Goal: Task Accomplishment & Management: Complete application form

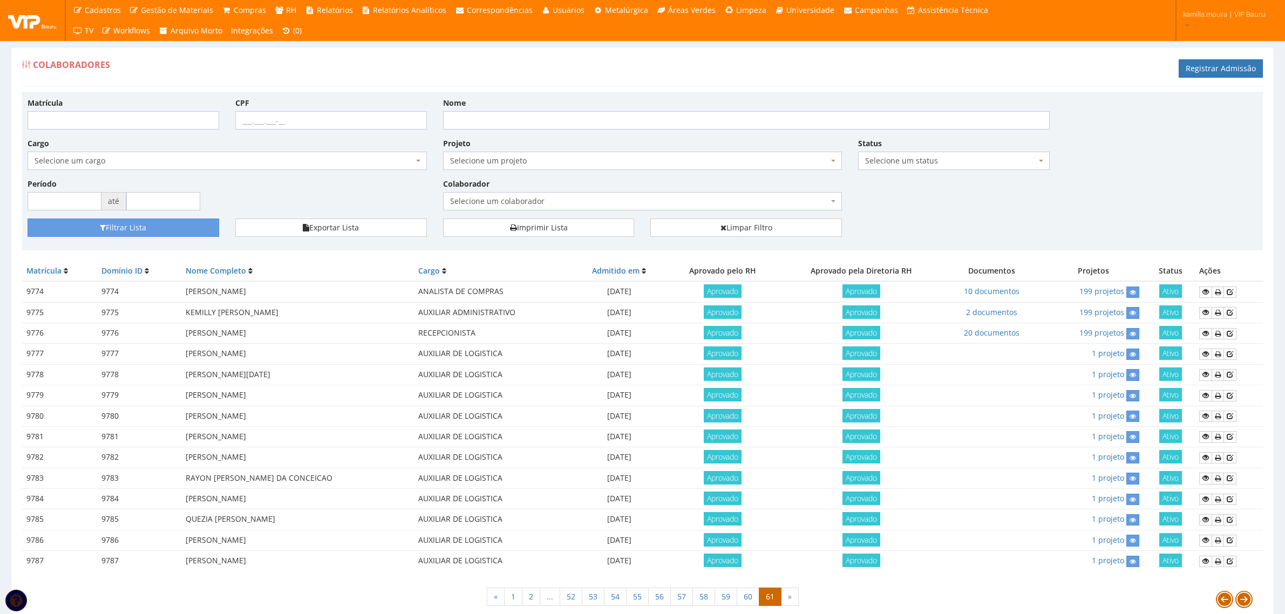
scroll to position [49, 0]
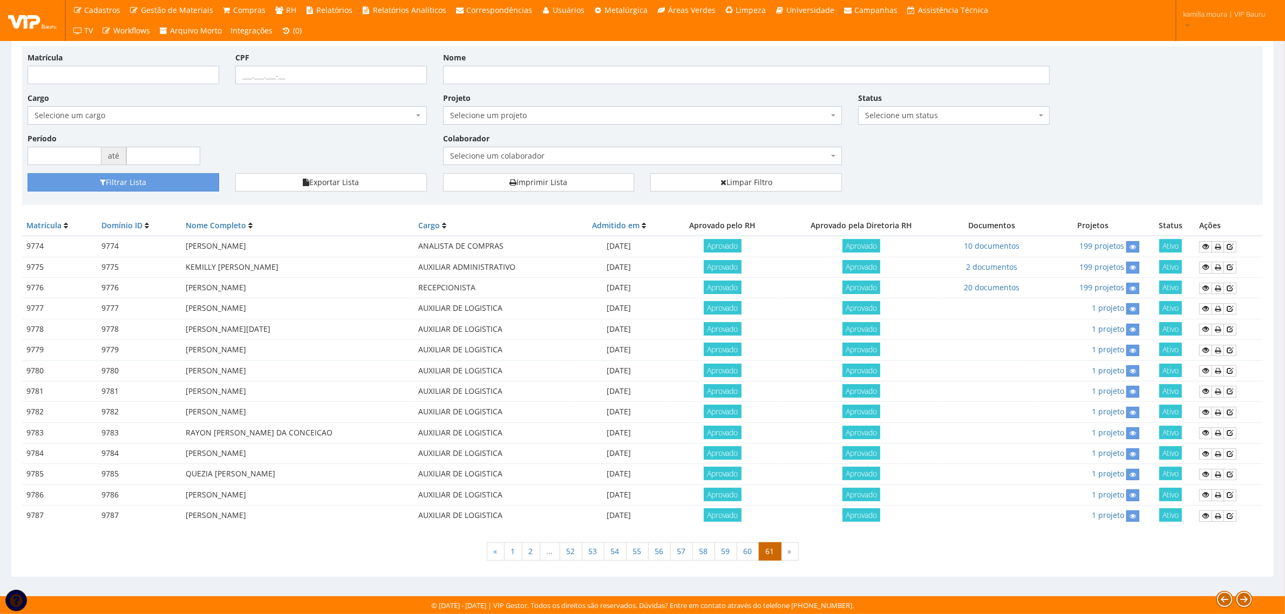
click at [983, 478] on td at bounding box center [992, 474] width 96 height 21
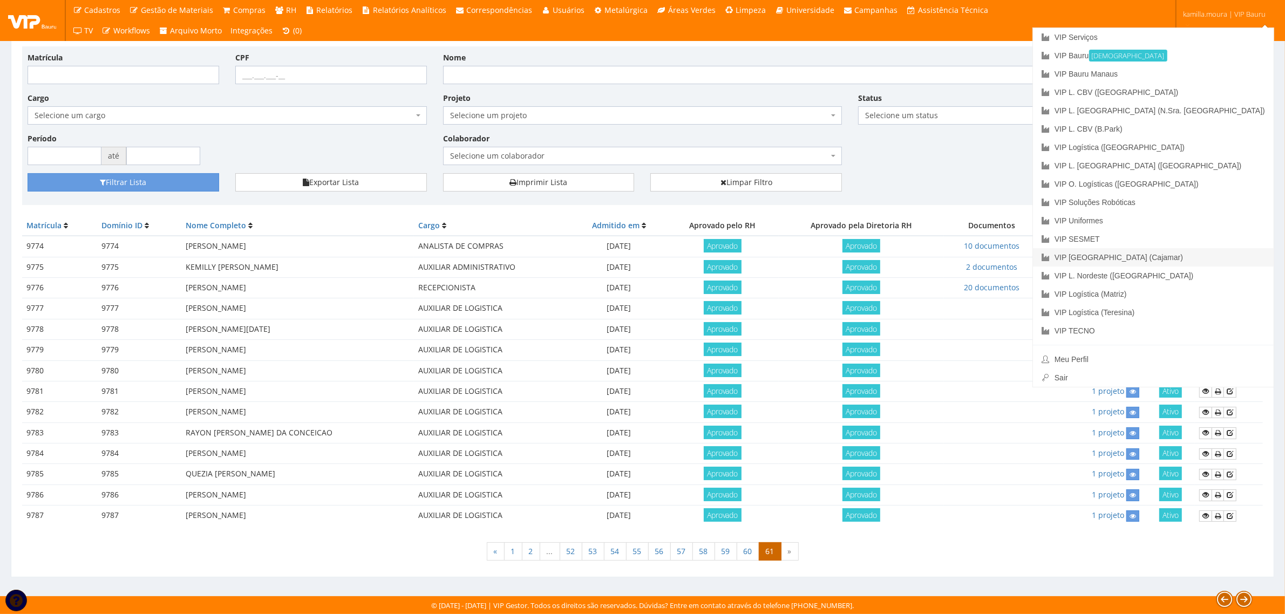
click at [1193, 256] on link "VIP [GEOGRAPHIC_DATA] (Cajamar)" at bounding box center [1153, 257] width 241 height 18
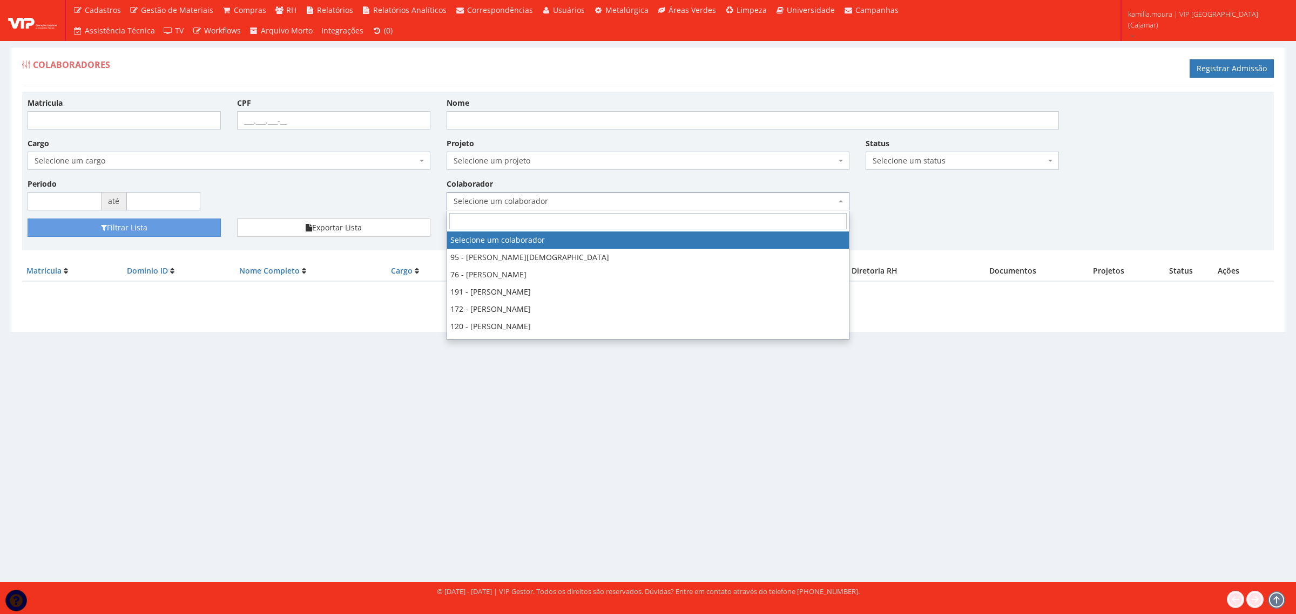
click at [613, 201] on span "Selecione um colaborador" at bounding box center [645, 201] width 382 height 11
type input "kaio"
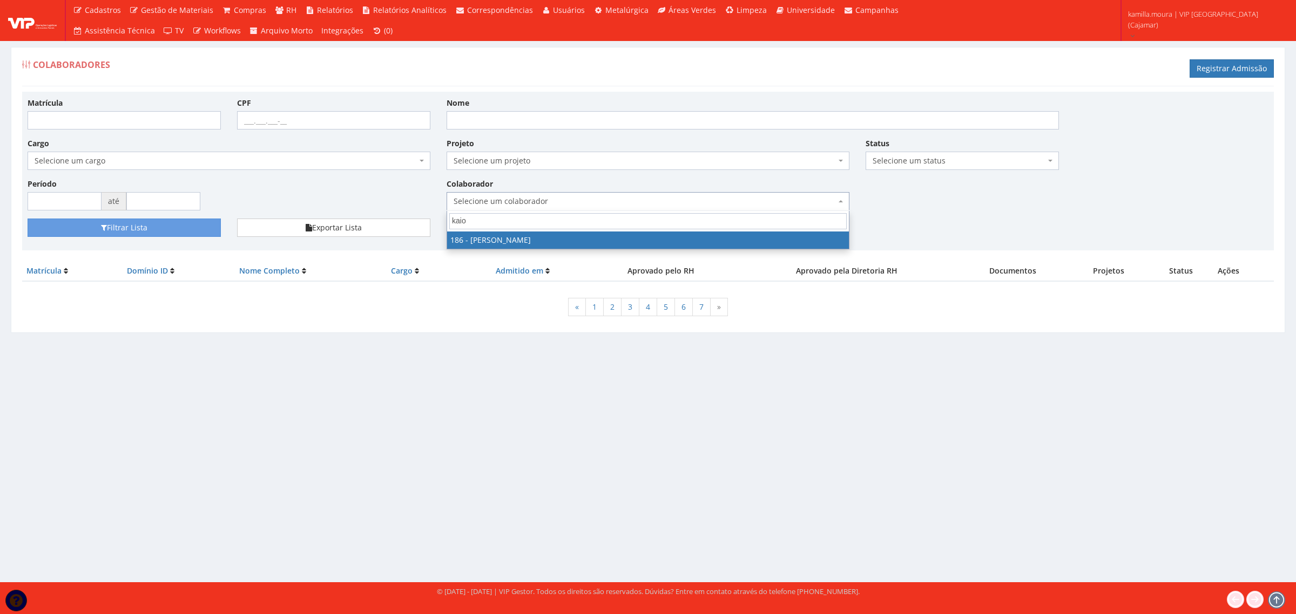
select select "4084"
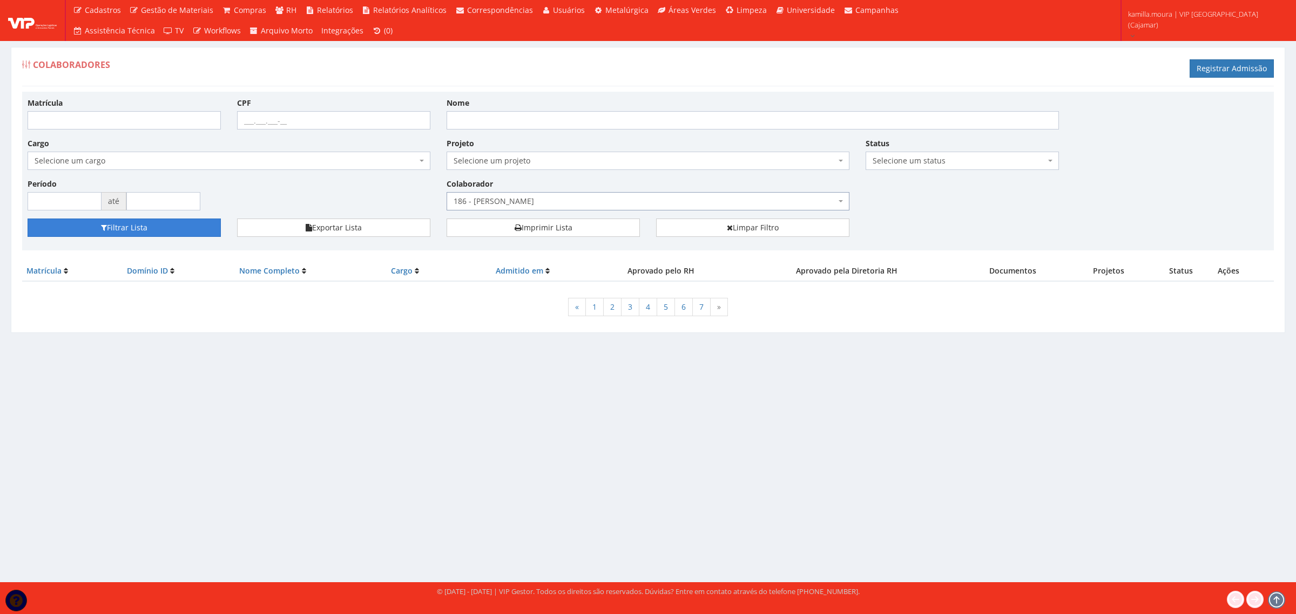
drag, startPoint x: 197, startPoint y: 238, endPoint x: 198, endPoint y: 231, distance: 7.0
click at [197, 236] on button "Filtrar Lista" at bounding box center [124, 228] width 193 height 18
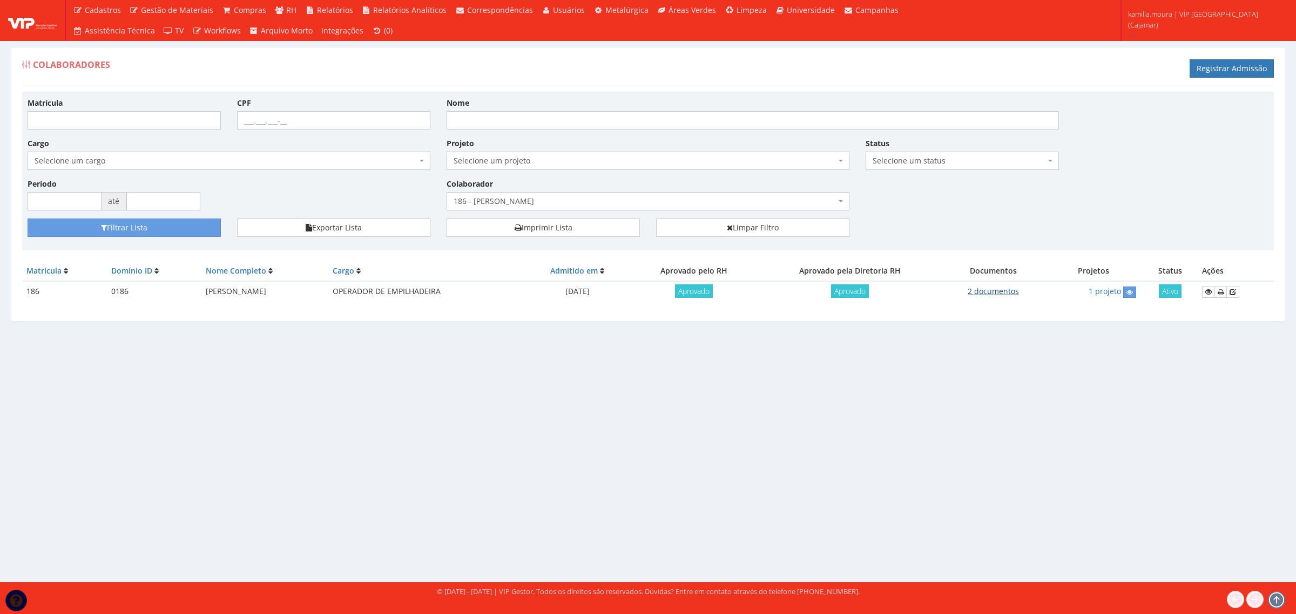
click at [1010, 290] on link "2 documentos" at bounding box center [992, 291] width 51 height 10
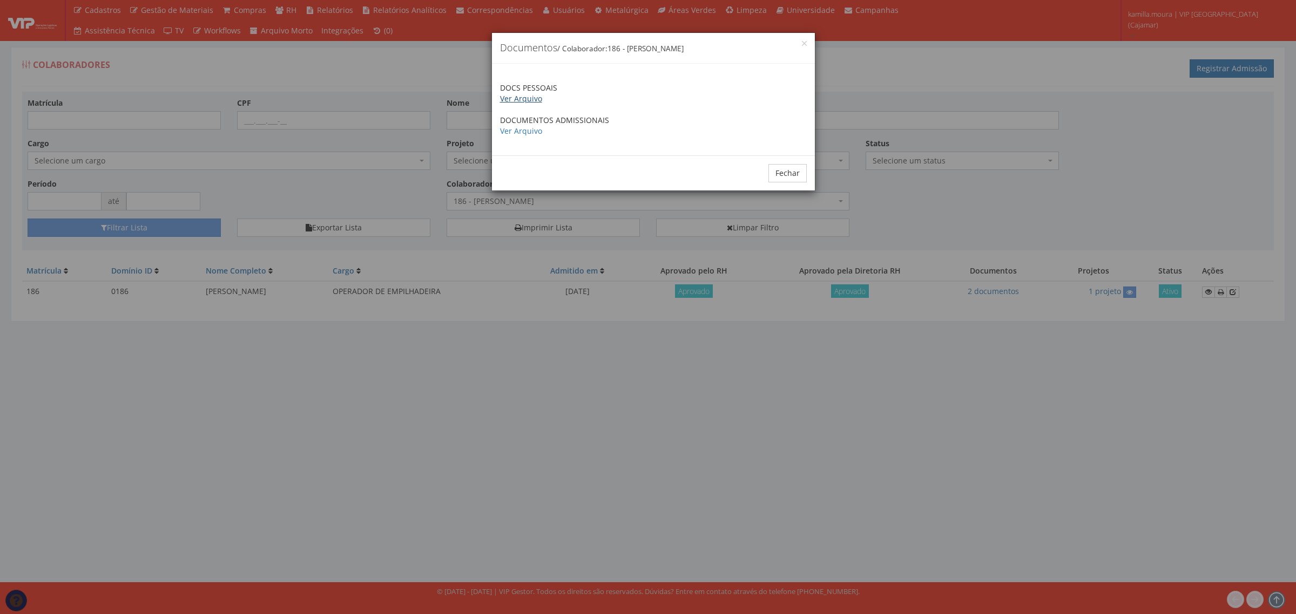
click at [522, 98] on link "Ver Arquivo" at bounding box center [521, 98] width 42 height 10
click at [803, 176] on button "Fechar" at bounding box center [787, 173] width 38 height 18
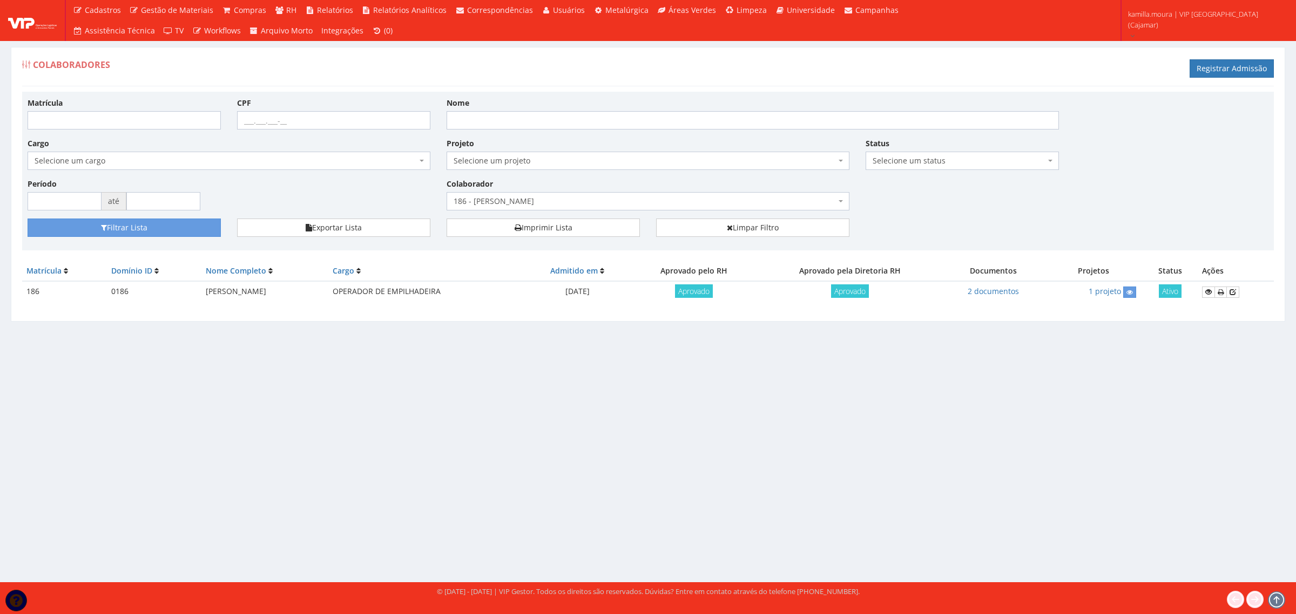
click at [559, 208] on span "186 - [PERSON_NAME]" at bounding box center [647, 201] width 403 height 18
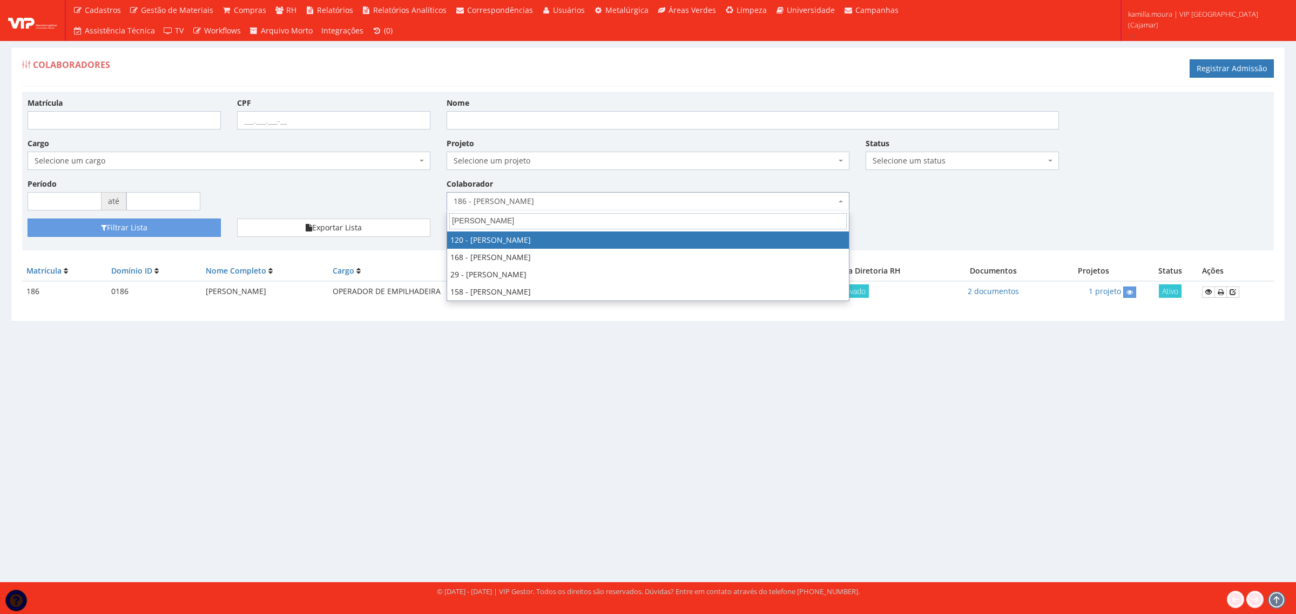
type input "paulo"
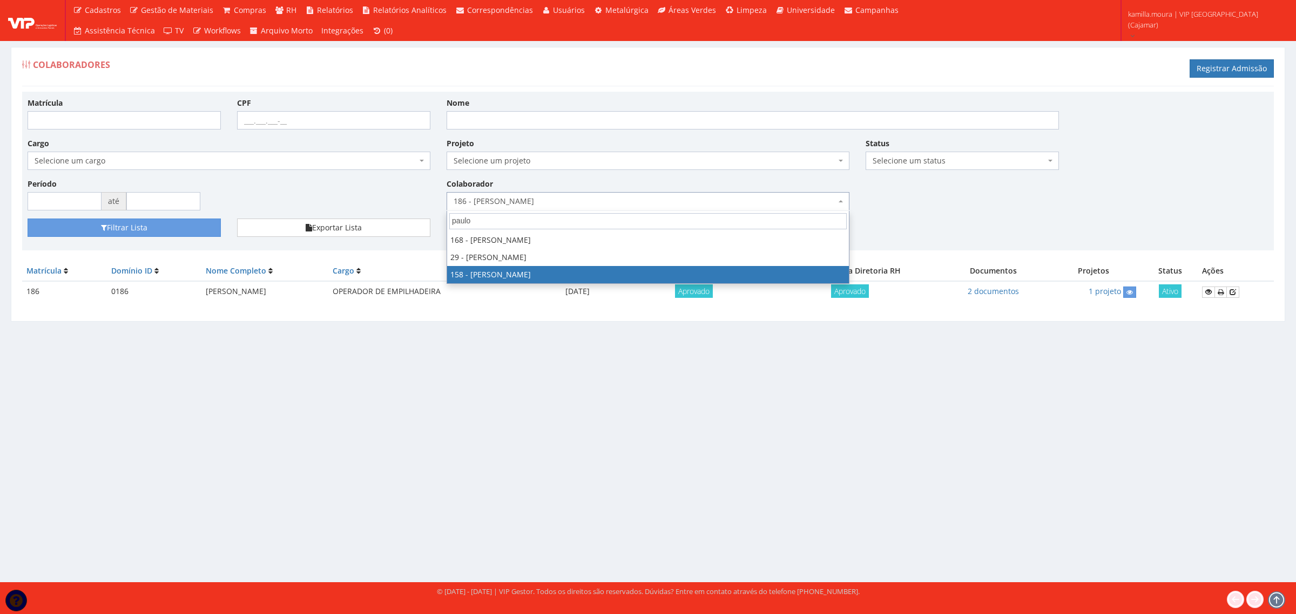
select select "3993"
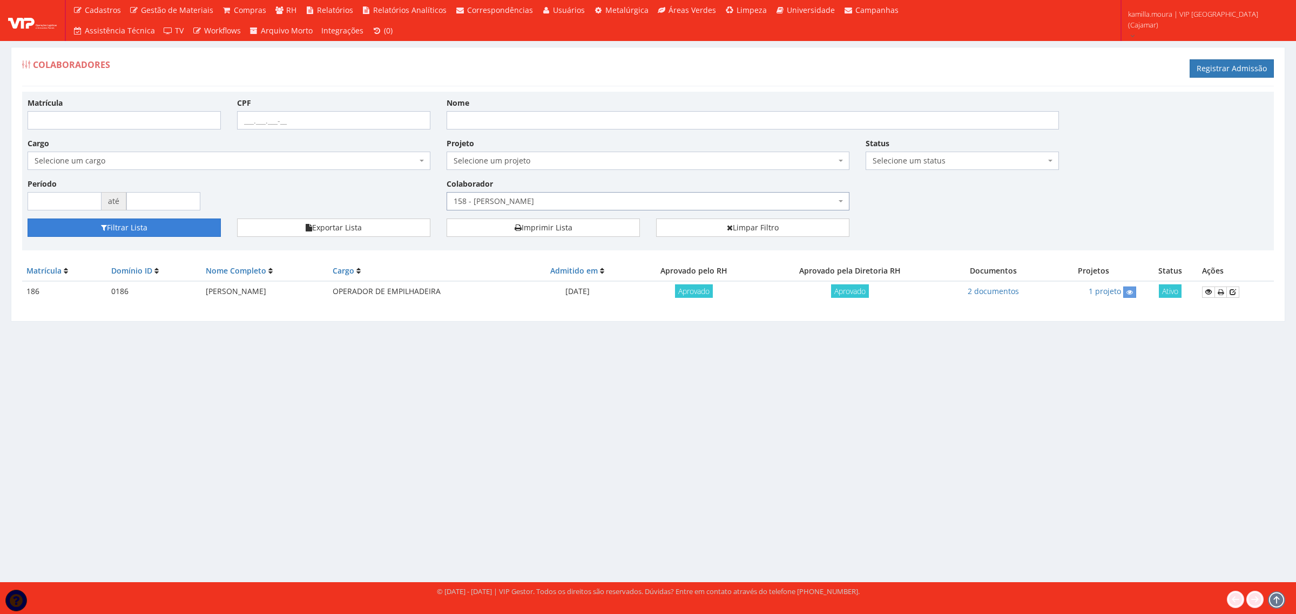
click at [187, 226] on button "Filtrar Lista" at bounding box center [124, 228] width 193 height 18
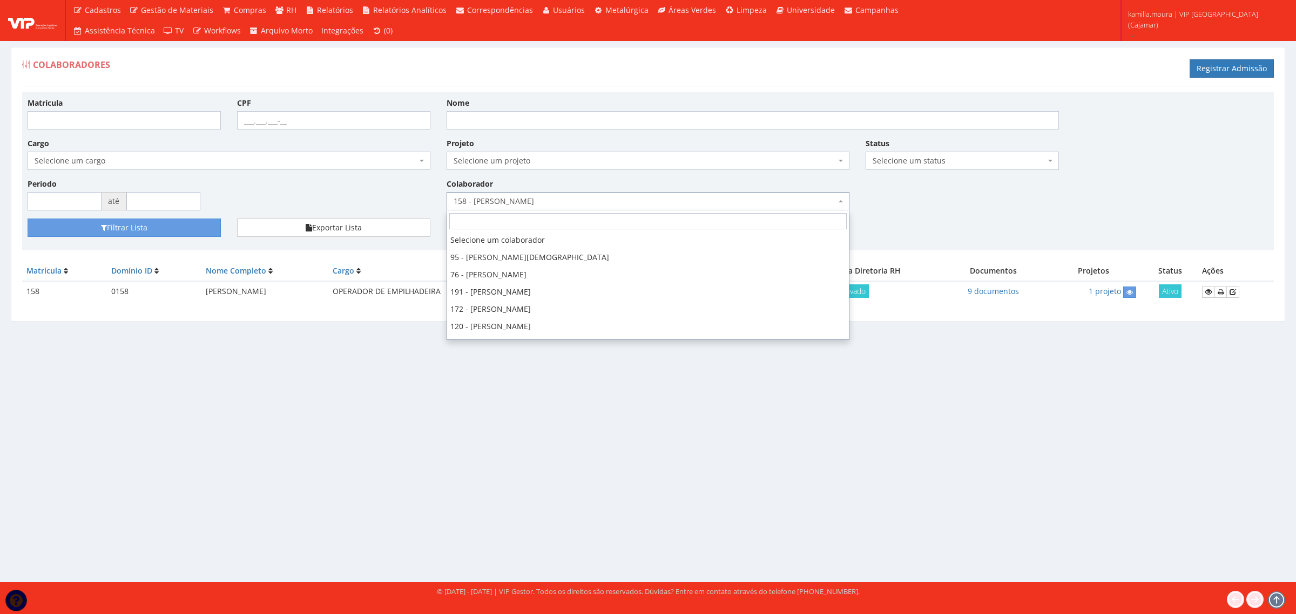
click at [532, 202] on span "158 - [PERSON_NAME]" at bounding box center [645, 201] width 382 height 11
select select
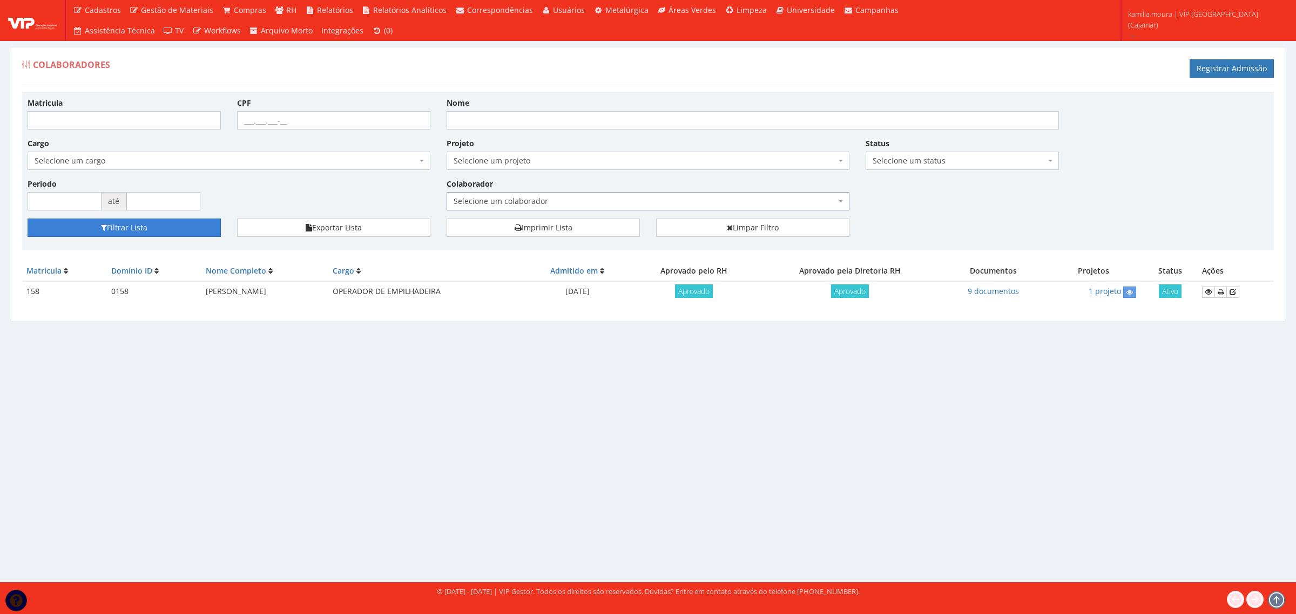
click at [193, 229] on button "Filtrar Lista" at bounding box center [124, 228] width 193 height 18
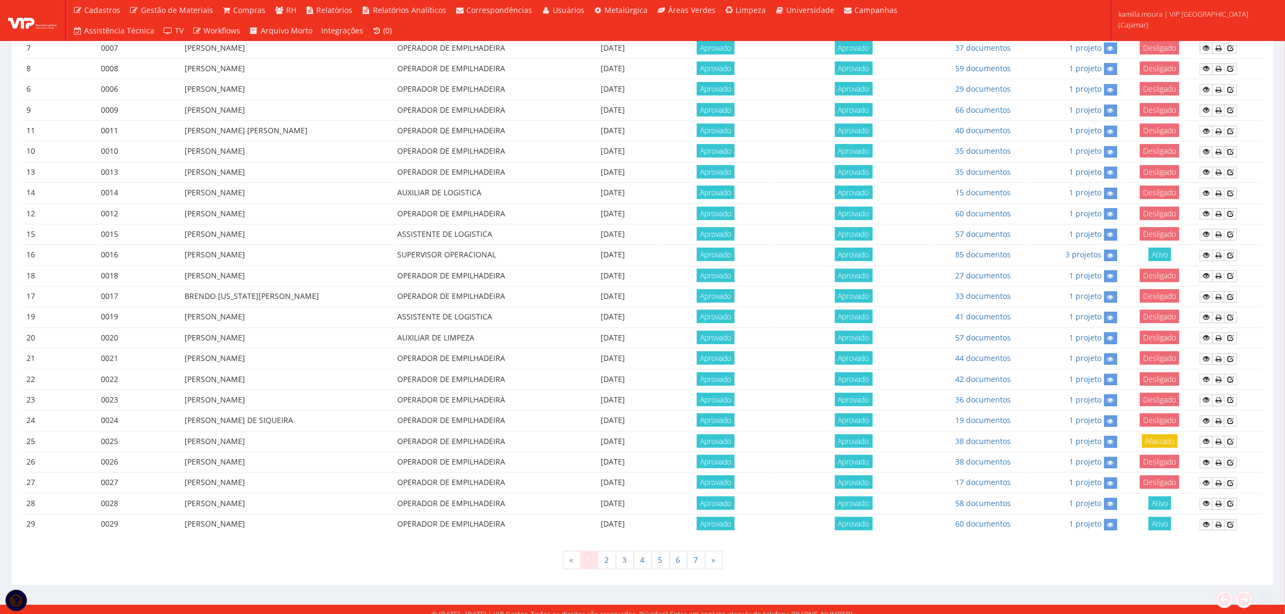
scroll to position [383, 0]
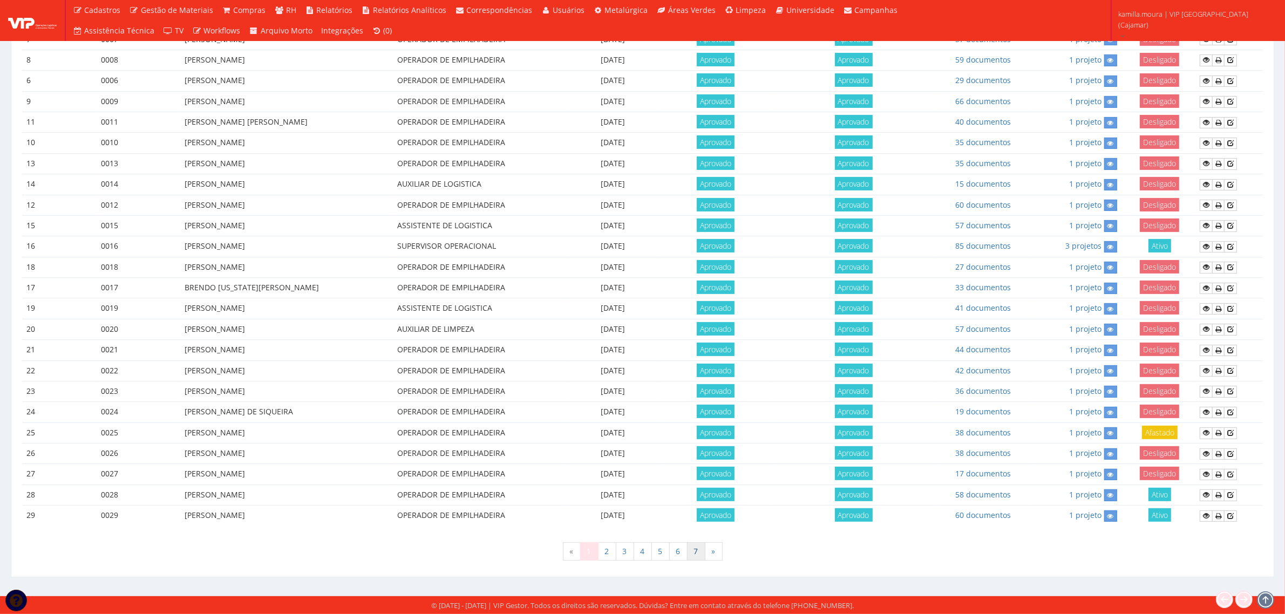
click at [694, 549] on link "7" at bounding box center [696, 552] width 18 height 18
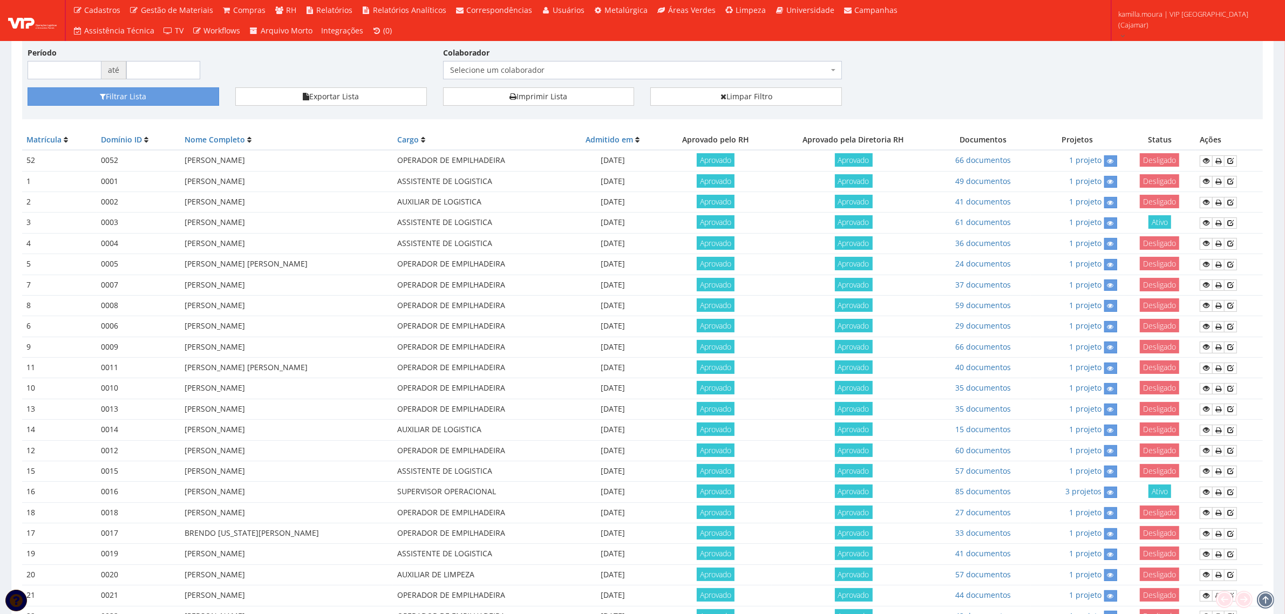
scroll to position [0, 0]
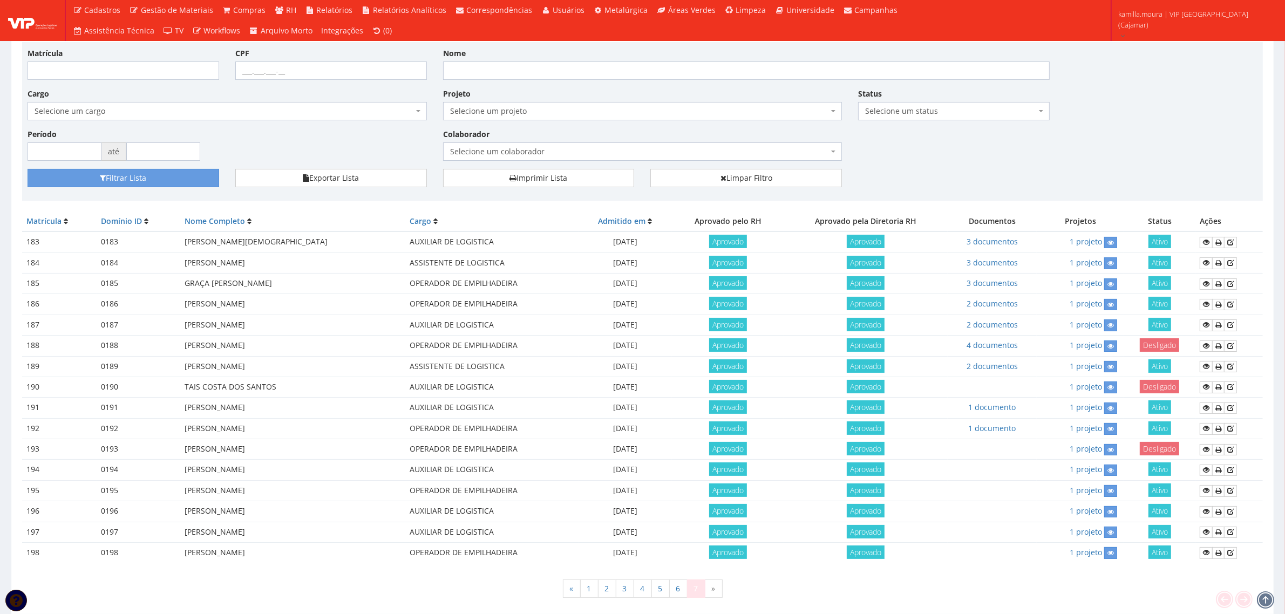
scroll to position [90, 0]
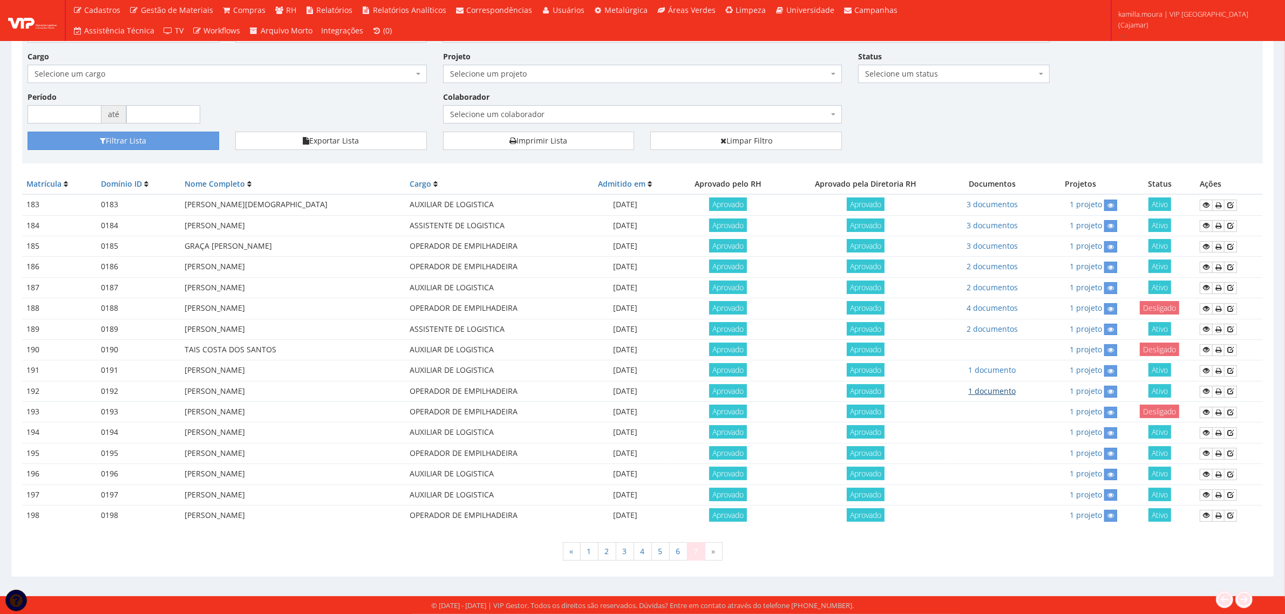
click at [1007, 390] on link "1 documento" at bounding box center [993, 391] width 48 height 10
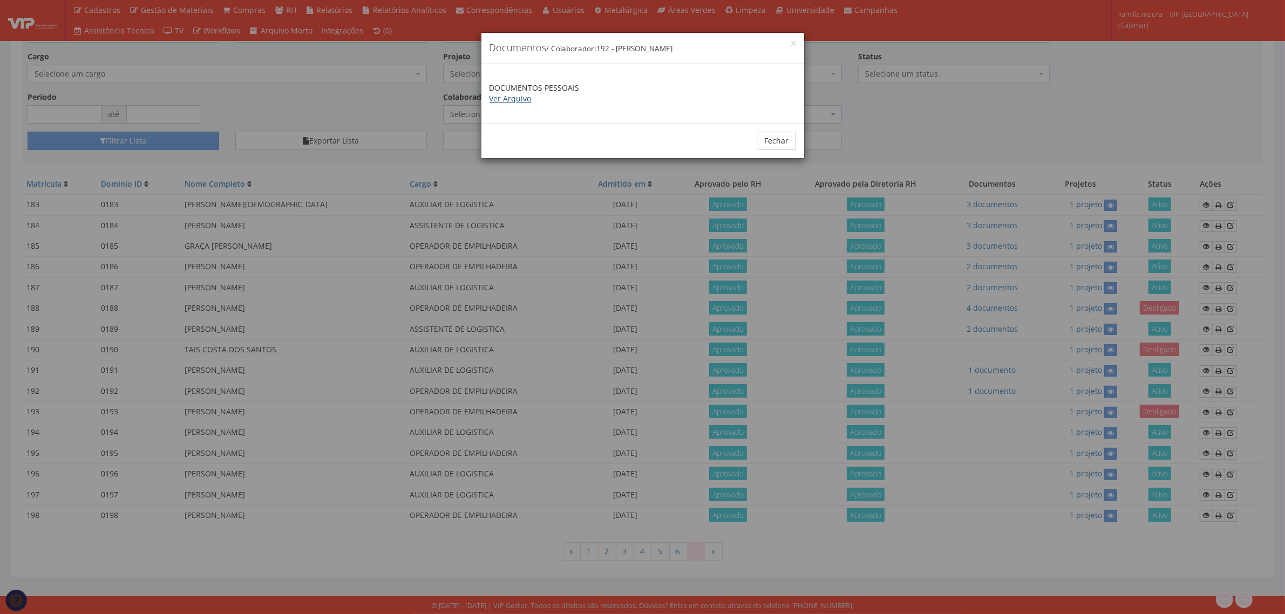
click at [493, 96] on link "Ver Arquivo" at bounding box center [511, 98] width 42 height 10
click at [770, 138] on button "Fechar" at bounding box center [777, 141] width 38 height 18
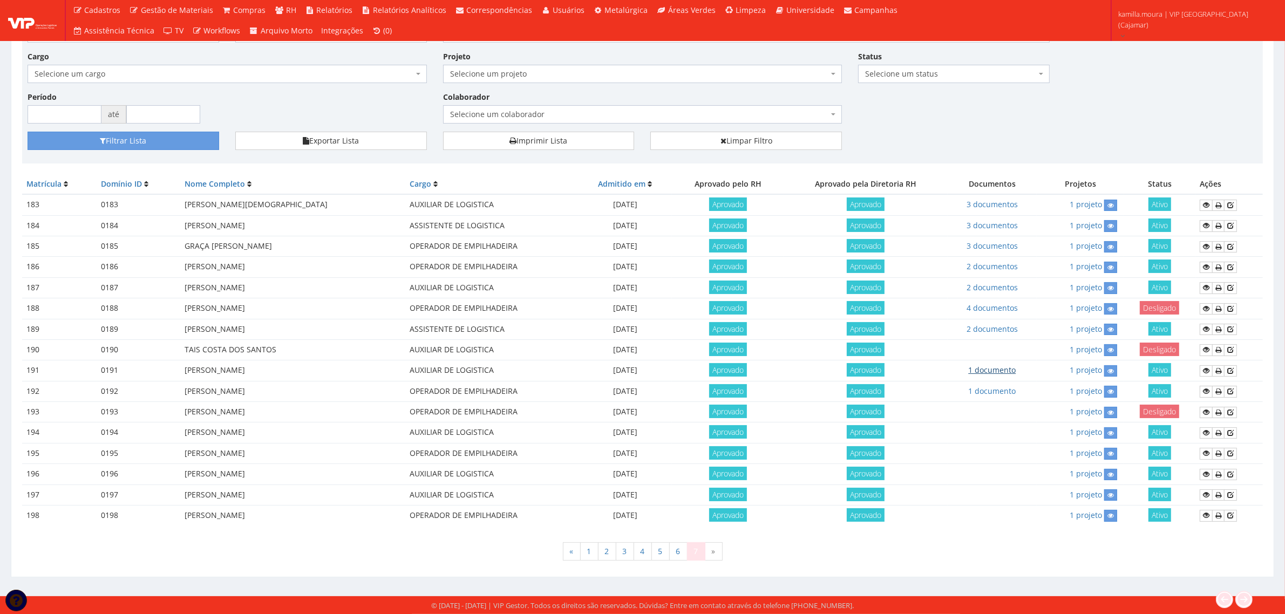
click at [999, 373] on link "1 documento" at bounding box center [993, 370] width 48 height 10
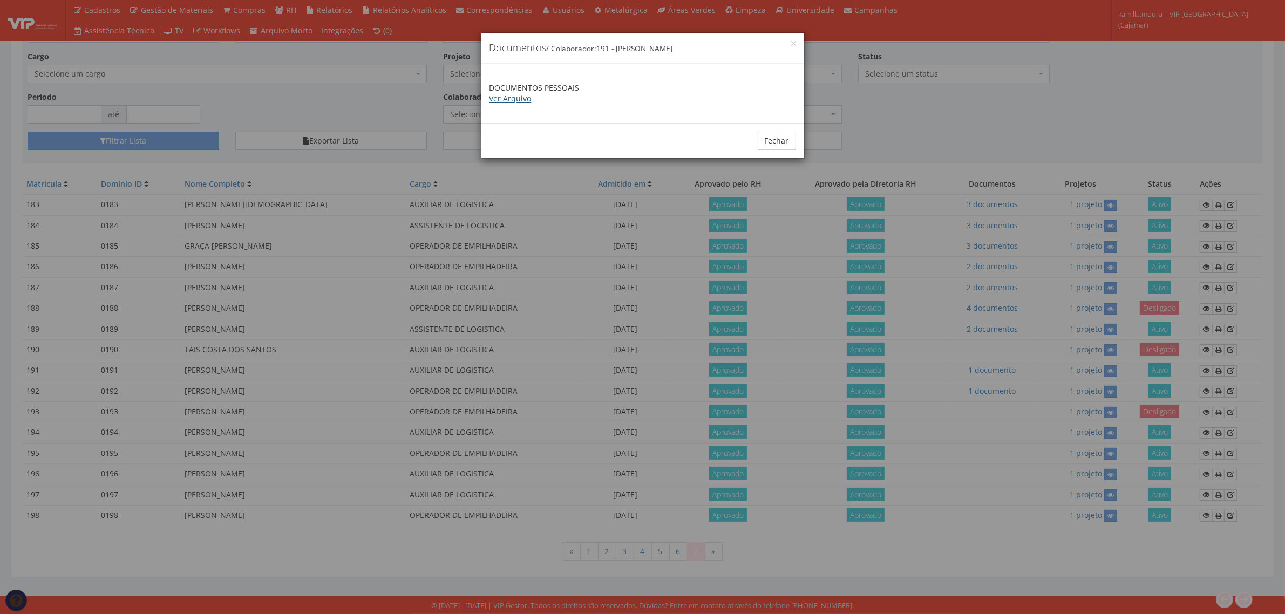
click at [522, 97] on link "Ver Arquivo" at bounding box center [511, 98] width 42 height 10
click at [767, 136] on button "Fechar" at bounding box center [777, 141] width 38 height 18
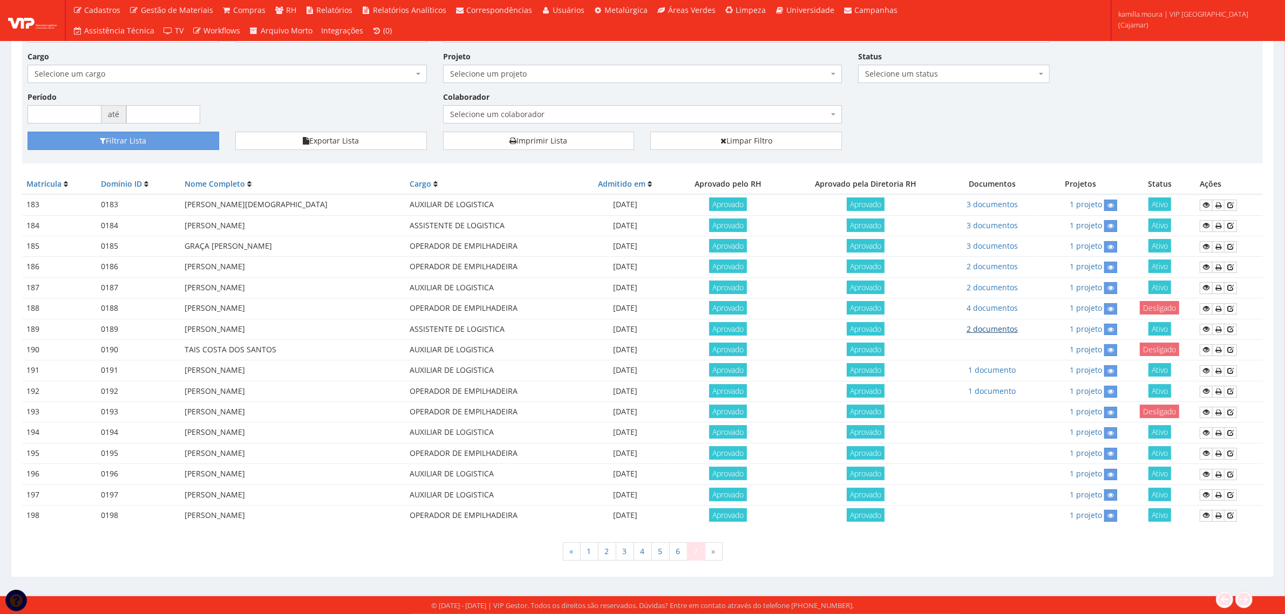
click at [983, 324] on link "2 documentos" at bounding box center [992, 329] width 51 height 10
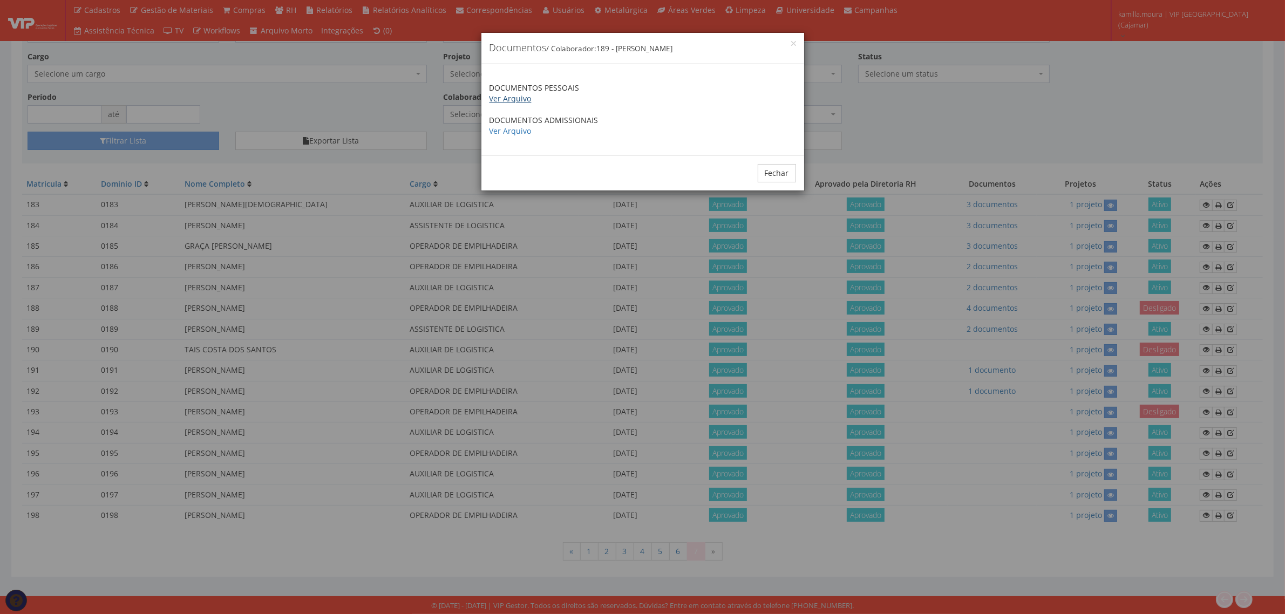
click at [514, 101] on link "Ver Arquivo" at bounding box center [511, 98] width 42 height 10
click at [767, 164] on button "Fechar" at bounding box center [777, 173] width 38 height 18
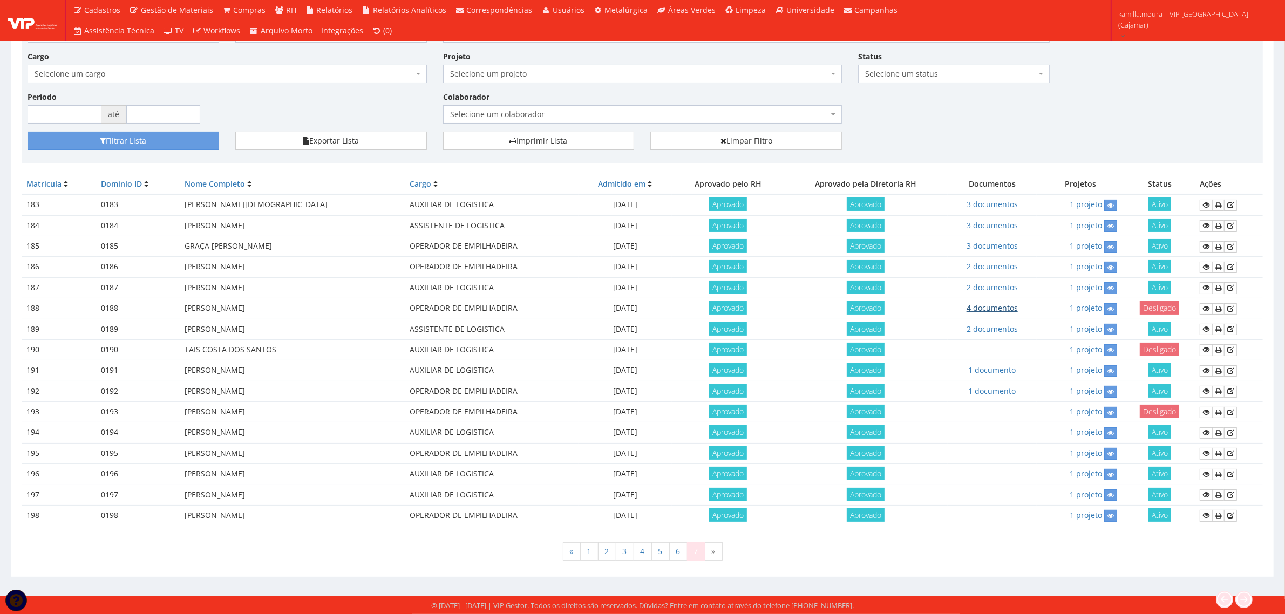
click at [983, 308] on link "4 documentos" at bounding box center [992, 308] width 51 height 10
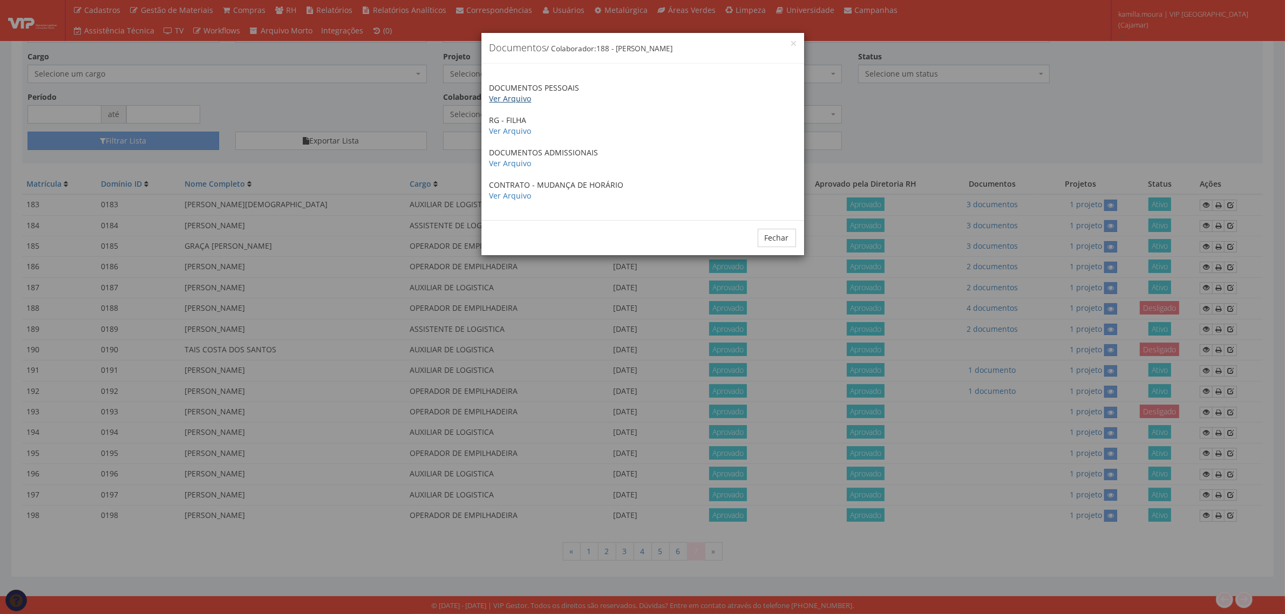
click at [509, 95] on link "Ver Arquivo" at bounding box center [511, 98] width 42 height 10
click at [764, 233] on button "Fechar" at bounding box center [777, 238] width 38 height 18
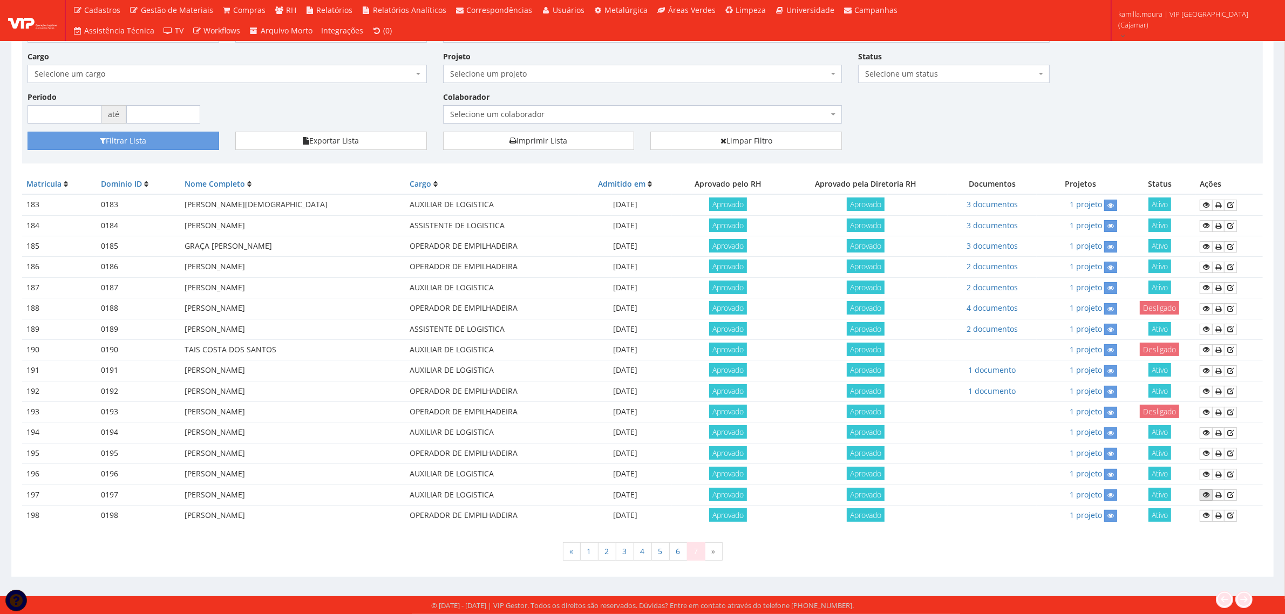
click at [1208, 497] on icon at bounding box center [1206, 495] width 6 height 8
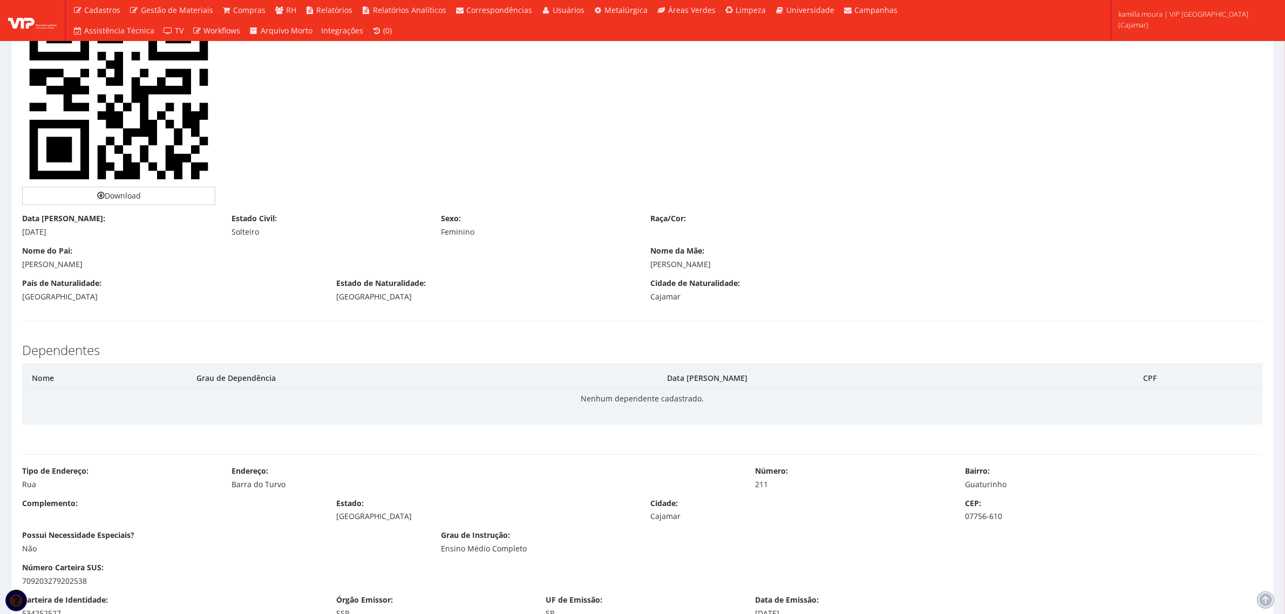
scroll to position [405, 0]
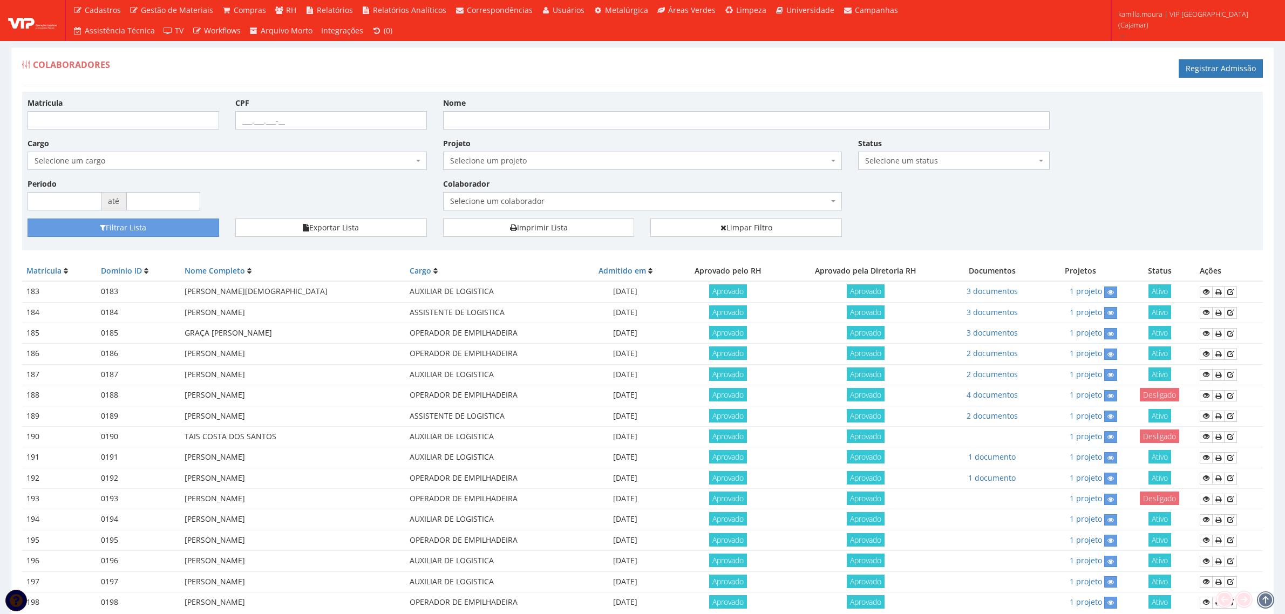
scroll to position [90, 0]
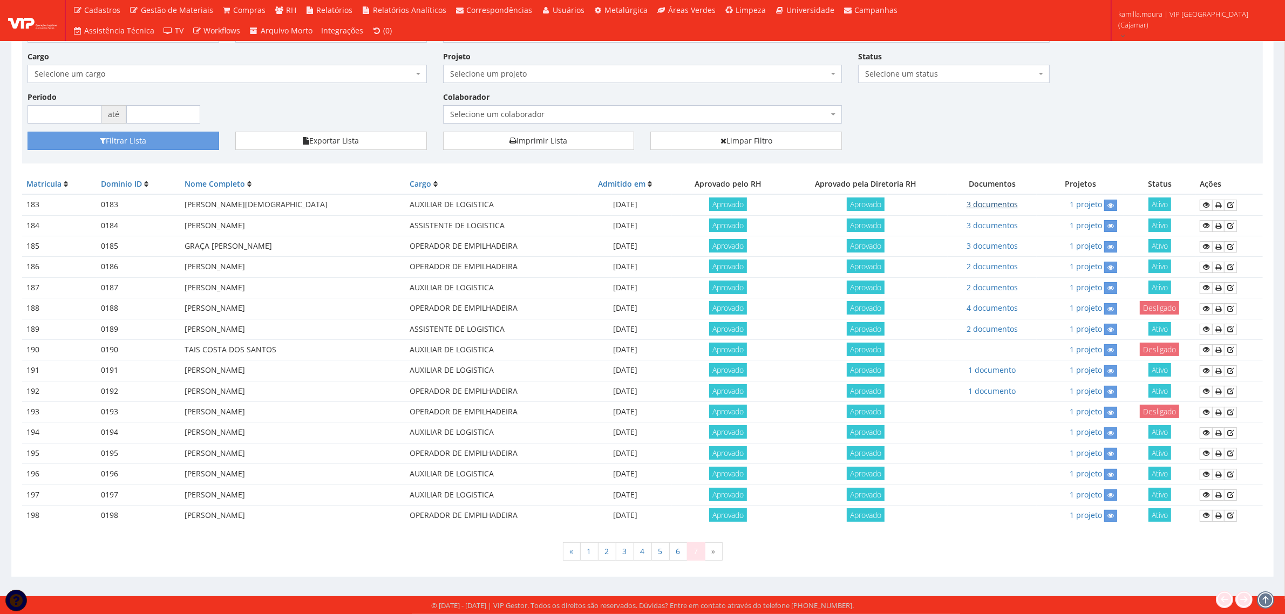
click at [1014, 200] on link "3 documentos" at bounding box center [992, 204] width 51 height 10
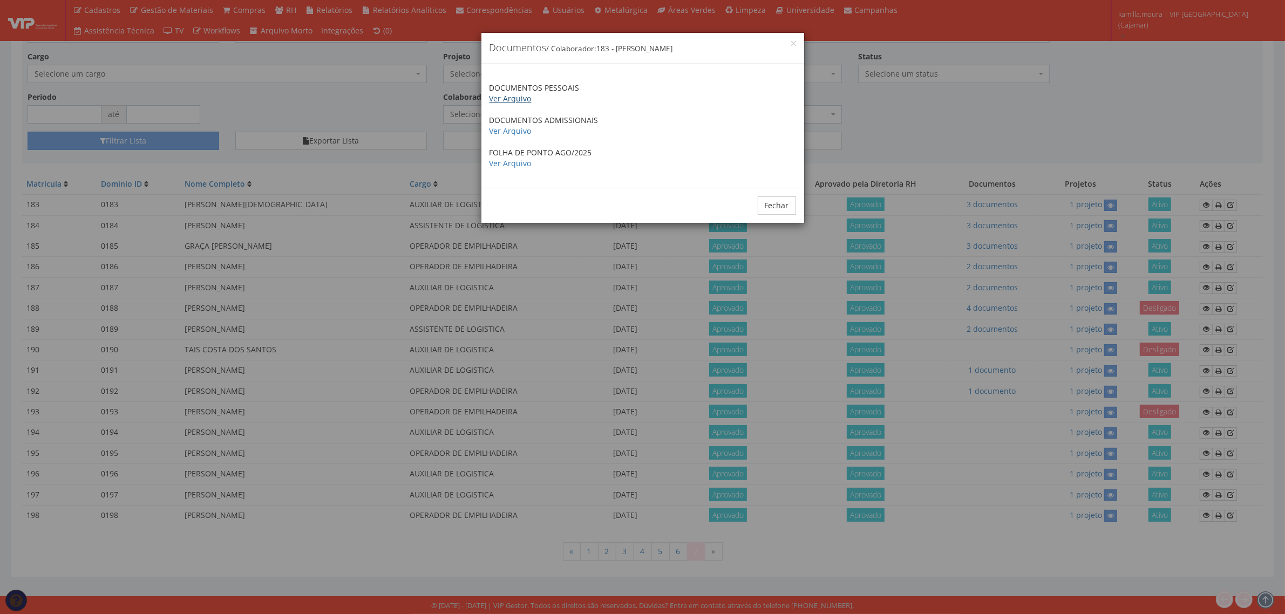
click at [518, 96] on link "Ver Arquivo" at bounding box center [511, 98] width 42 height 10
drag, startPoint x: 774, startPoint y: 206, endPoint x: 788, endPoint y: 204, distance: 14.7
click at [774, 206] on button "Fechar" at bounding box center [777, 206] width 38 height 18
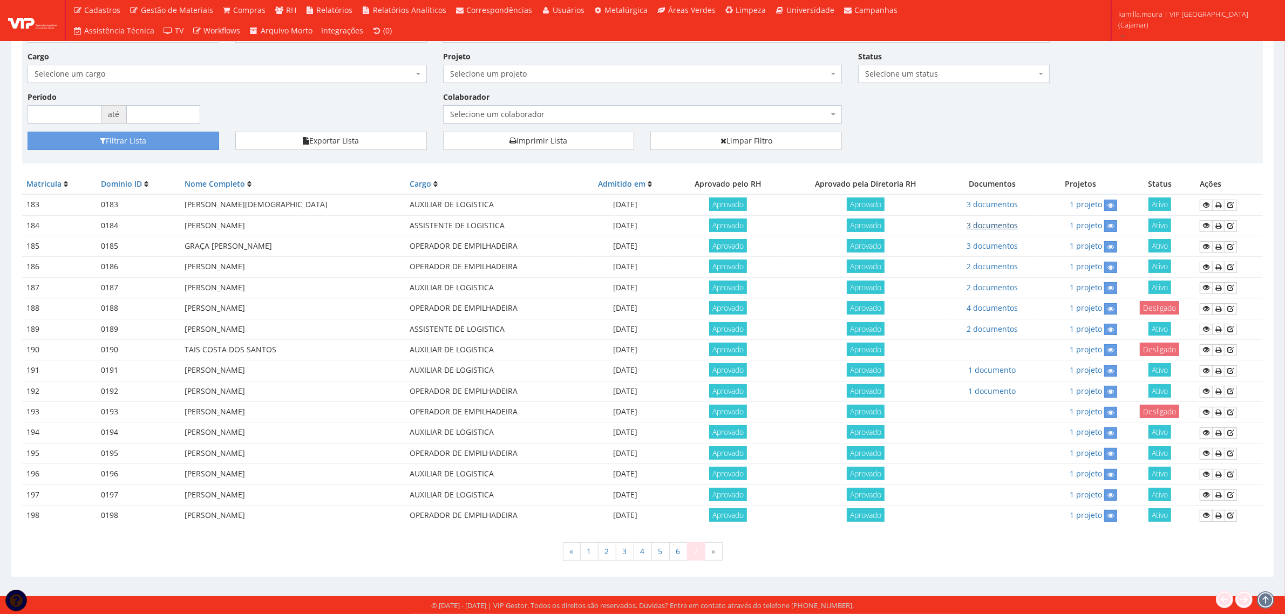
click at [989, 222] on link "3 documentos" at bounding box center [992, 225] width 51 height 10
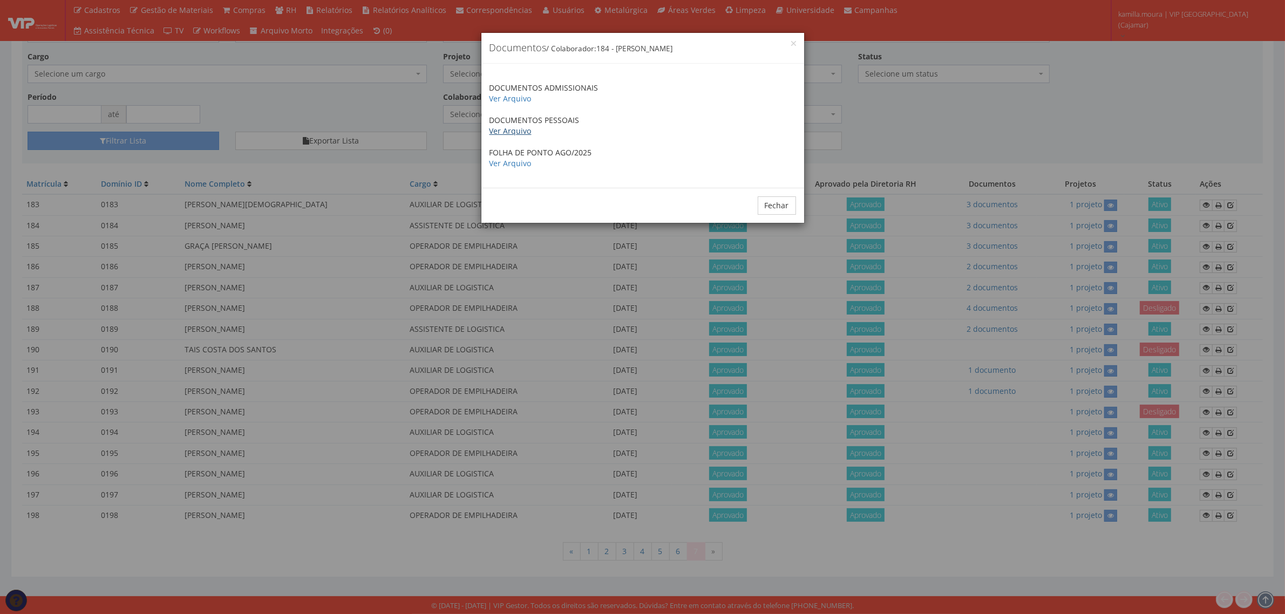
click at [507, 133] on link "Ver Arquivo" at bounding box center [511, 131] width 42 height 10
click at [769, 198] on button "Fechar" at bounding box center [777, 206] width 38 height 18
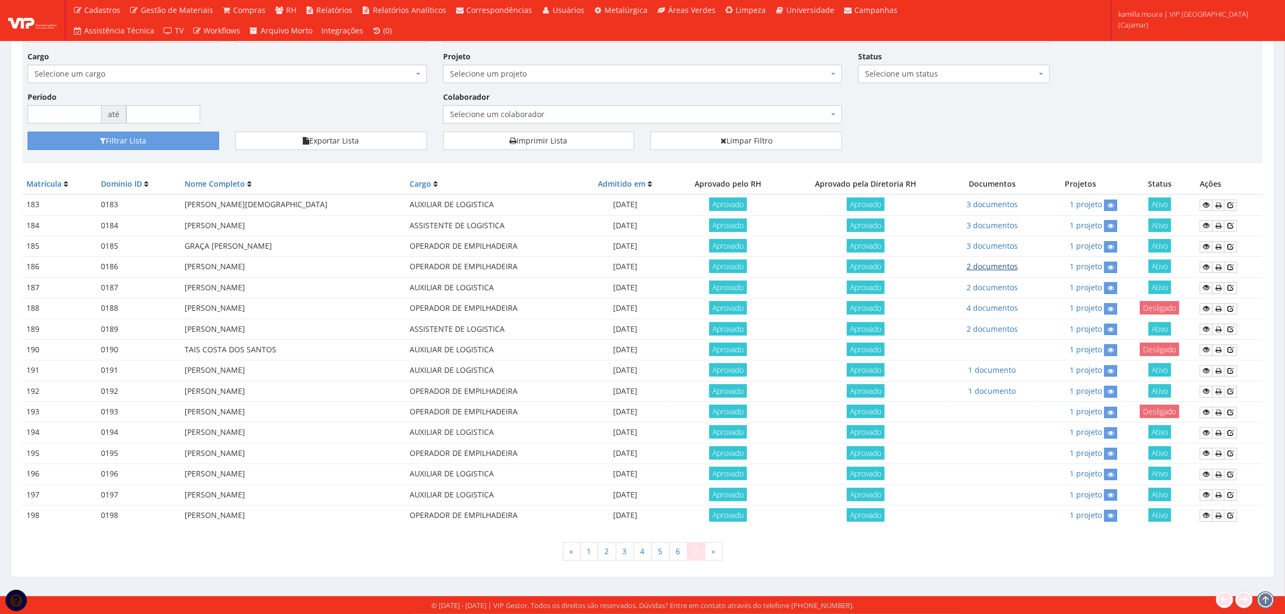
click at [999, 263] on link "2 documentos" at bounding box center [992, 266] width 51 height 10
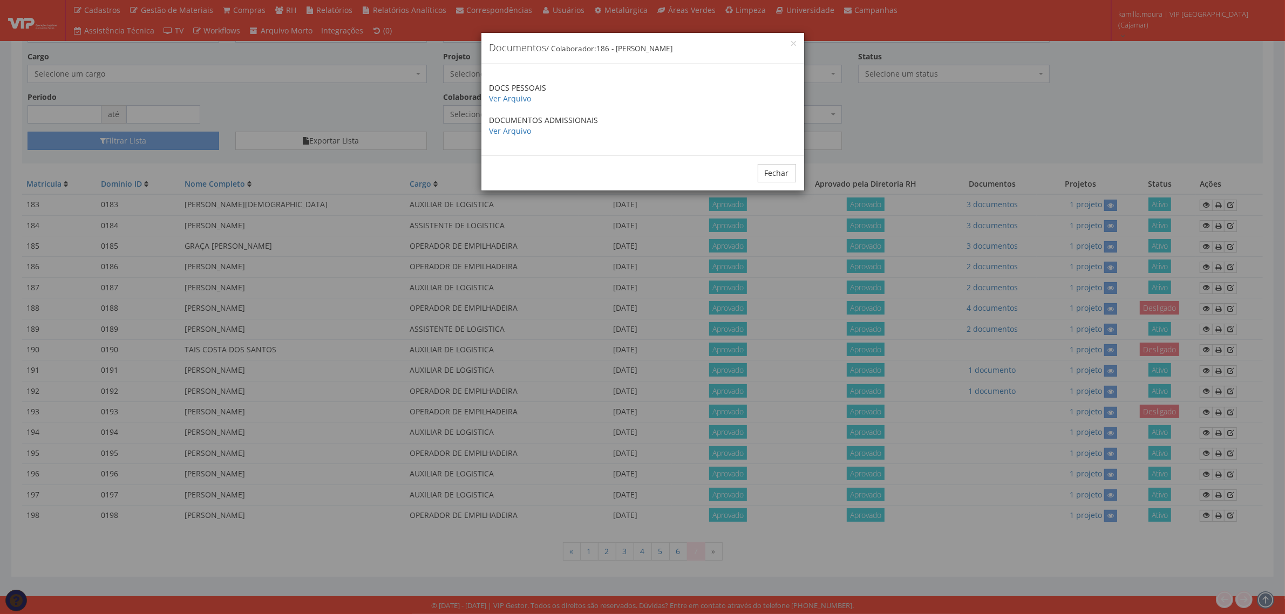
click at [491, 92] on p "DOCS PESSOAIS Ver Arquivo" at bounding box center [643, 94] width 307 height 22
click at [495, 99] on link "Ver Arquivo" at bounding box center [511, 98] width 42 height 10
click at [782, 168] on button "Fechar" at bounding box center [777, 173] width 38 height 18
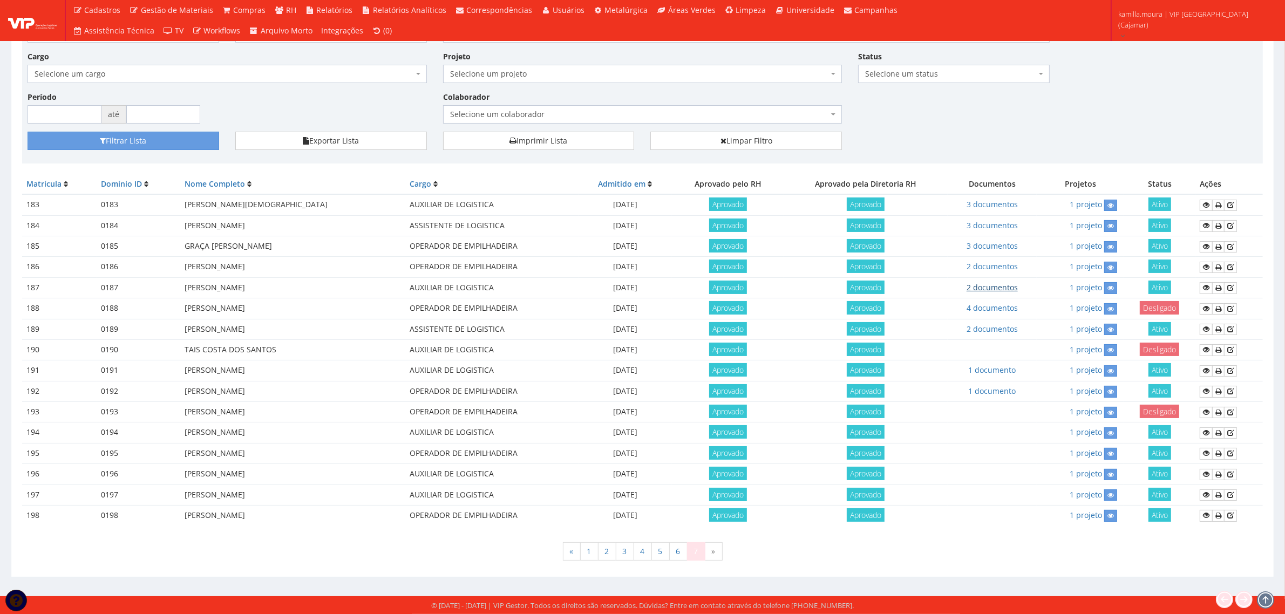
click at [989, 290] on link "2 documentos" at bounding box center [992, 287] width 51 height 10
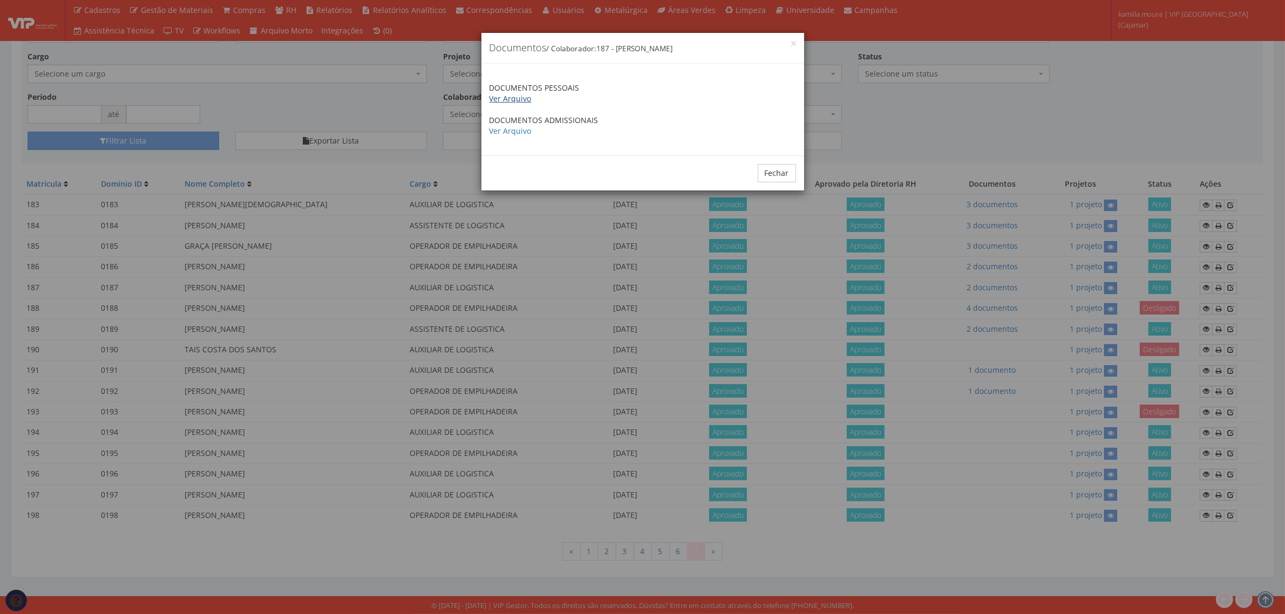
click at [498, 96] on link "Ver Arquivo" at bounding box center [511, 98] width 42 height 10
click at [768, 173] on button "Fechar" at bounding box center [777, 173] width 38 height 18
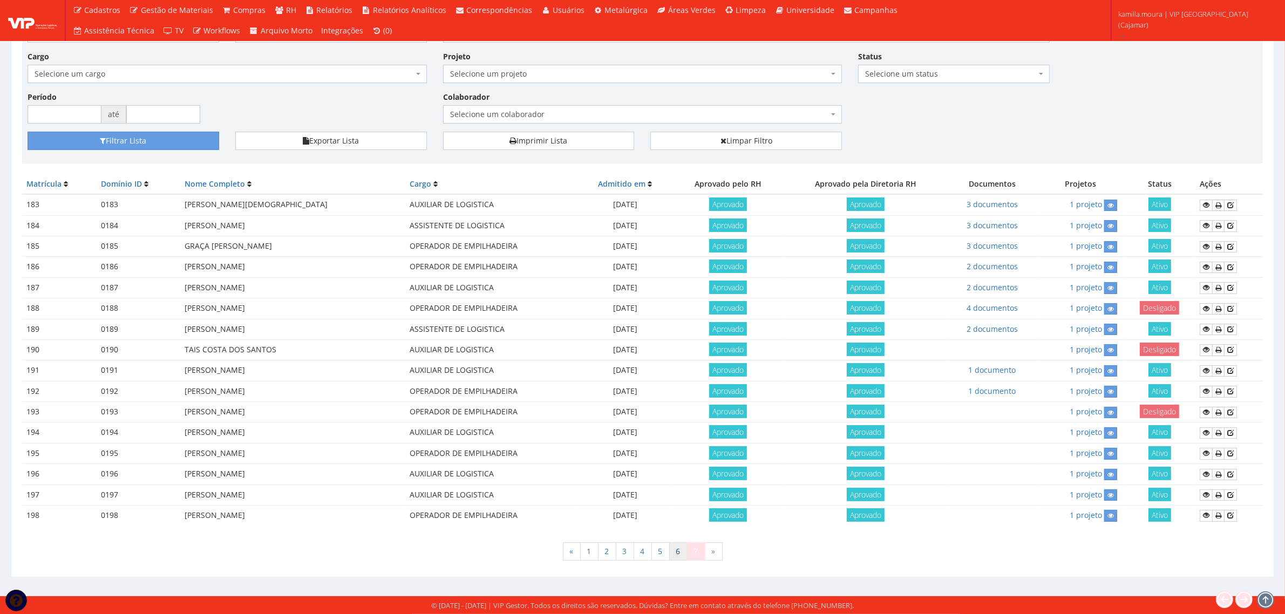
click at [676, 557] on link "6" at bounding box center [678, 552] width 18 height 18
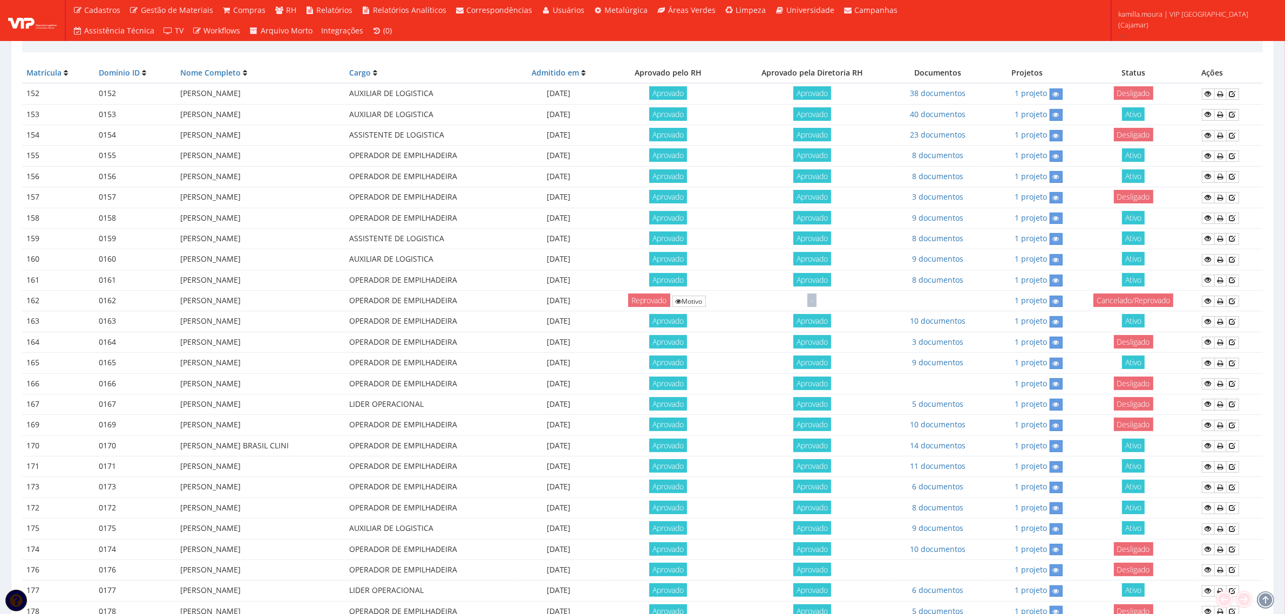
scroll to position [337, 0]
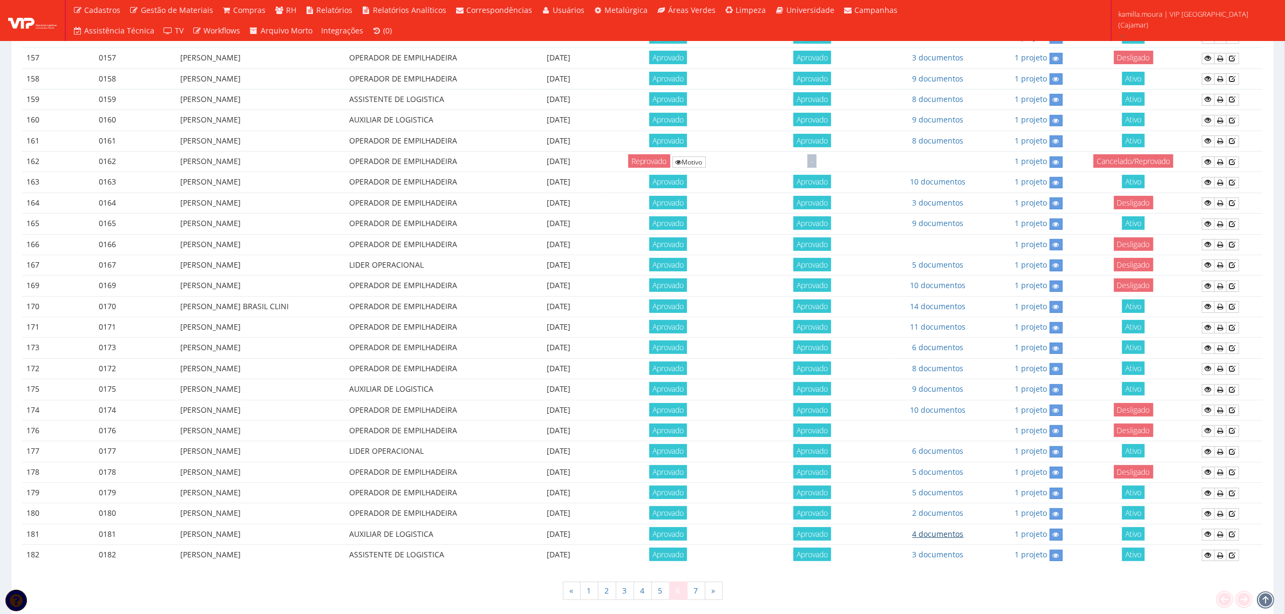
click at [954, 539] on link "4 documentos" at bounding box center [938, 534] width 51 height 10
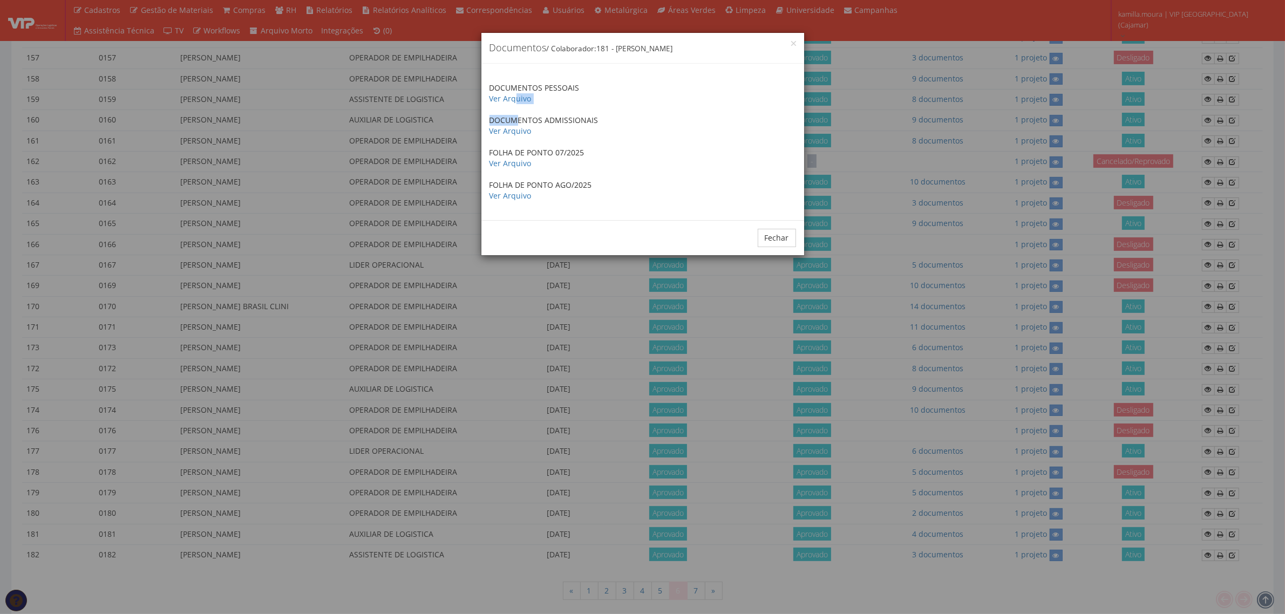
click at [517, 104] on div "DOCUMENTOS PESSOAIS Ver Arquivo DOCUMENTOS ADMISSIONAIS Ver Arquivo FOLHA DE PO…" at bounding box center [643, 142] width 323 height 157
click at [517, 99] on link "Ver Arquivo" at bounding box center [511, 98] width 42 height 10
click at [777, 238] on button "Fechar" at bounding box center [777, 238] width 38 height 18
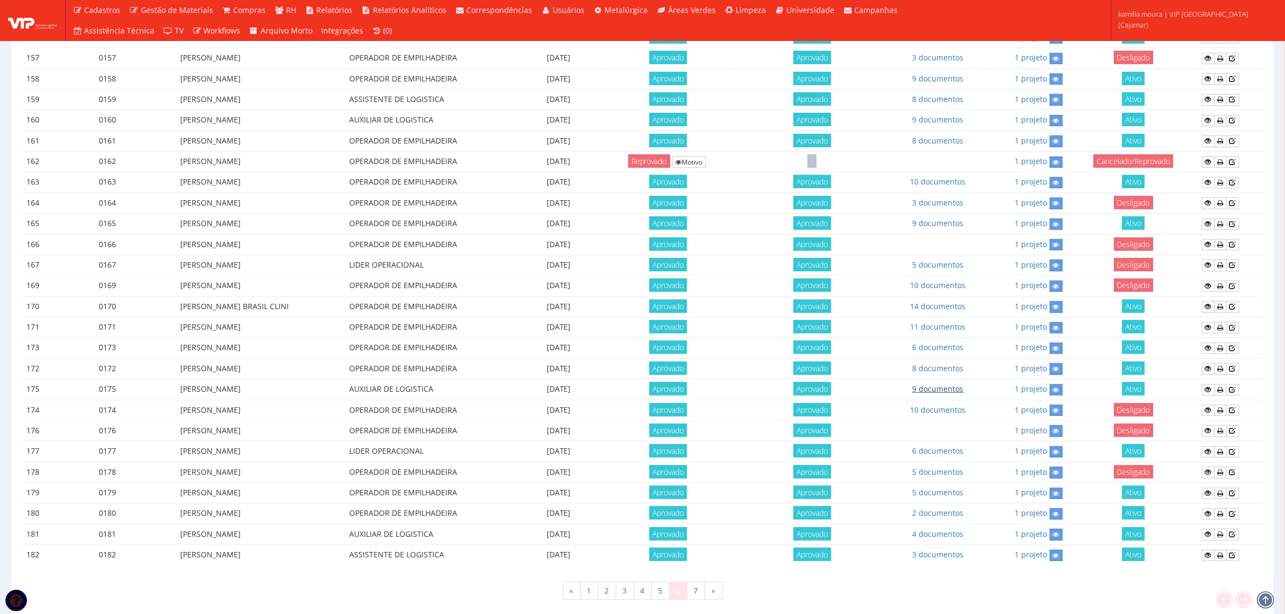
click at [939, 394] on link "9 documentos" at bounding box center [938, 389] width 51 height 10
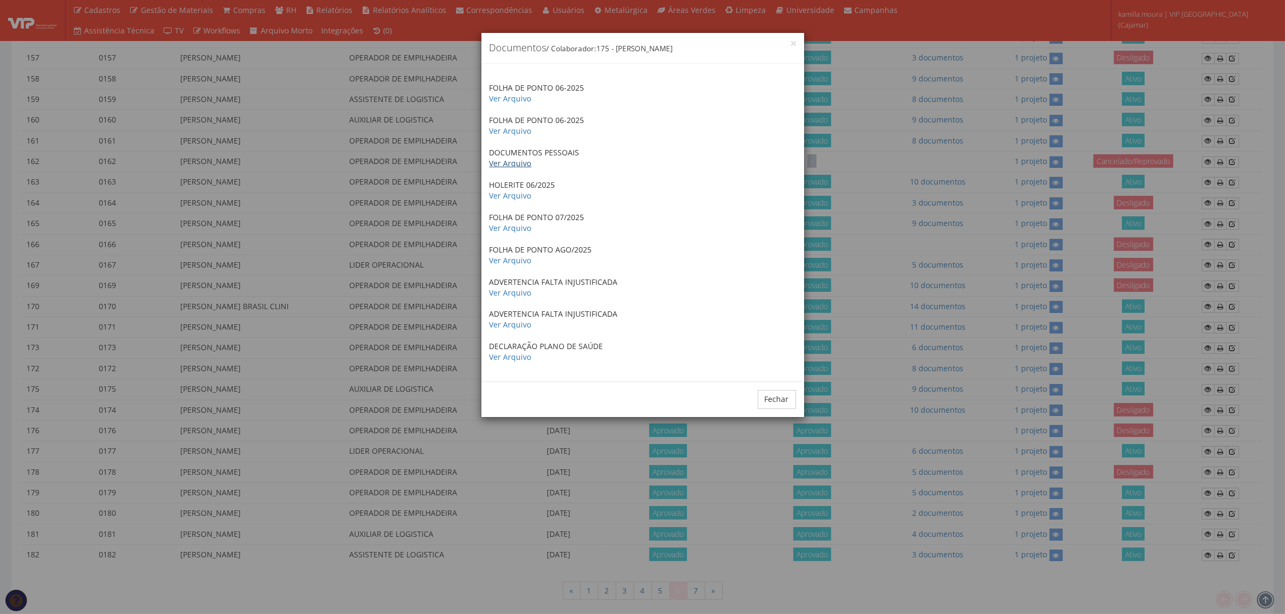
click at [510, 163] on link "Ver Arquivo" at bounding box center [511, 163] width 42 height 10
click at [773, 400] on button "Fechar" at bounding box center [777, 399] width 38 height 18
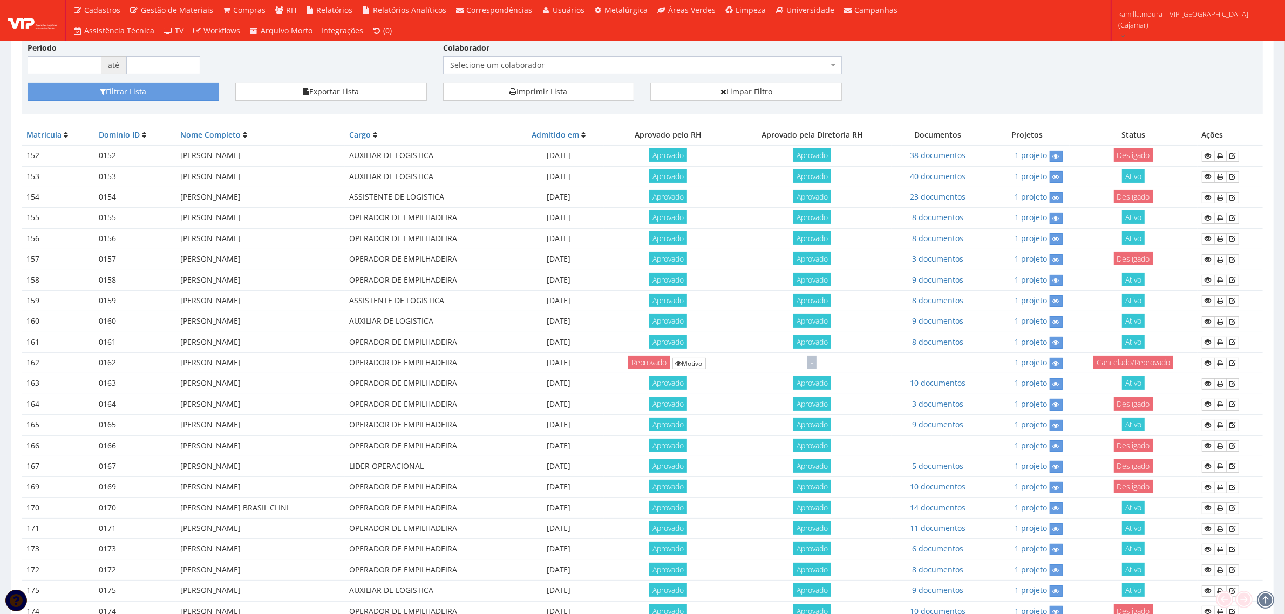
scroll to position [113, 0]
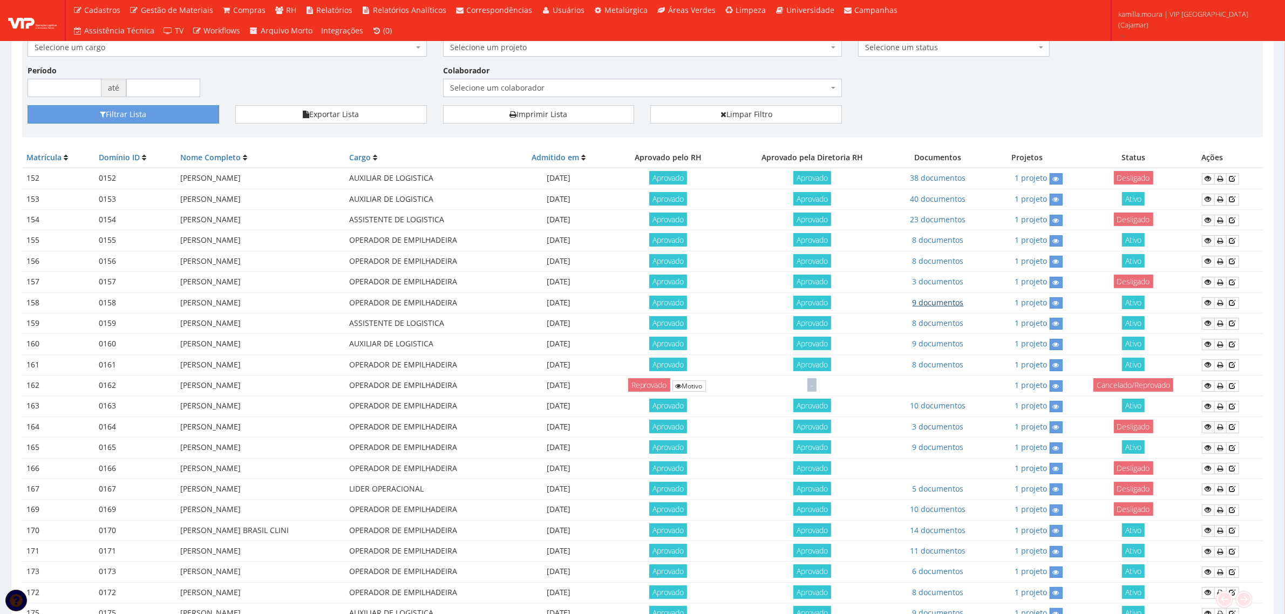
click at [948, 306] on link "9 documentos" at bounding box center [938, 302] width 51 height 10
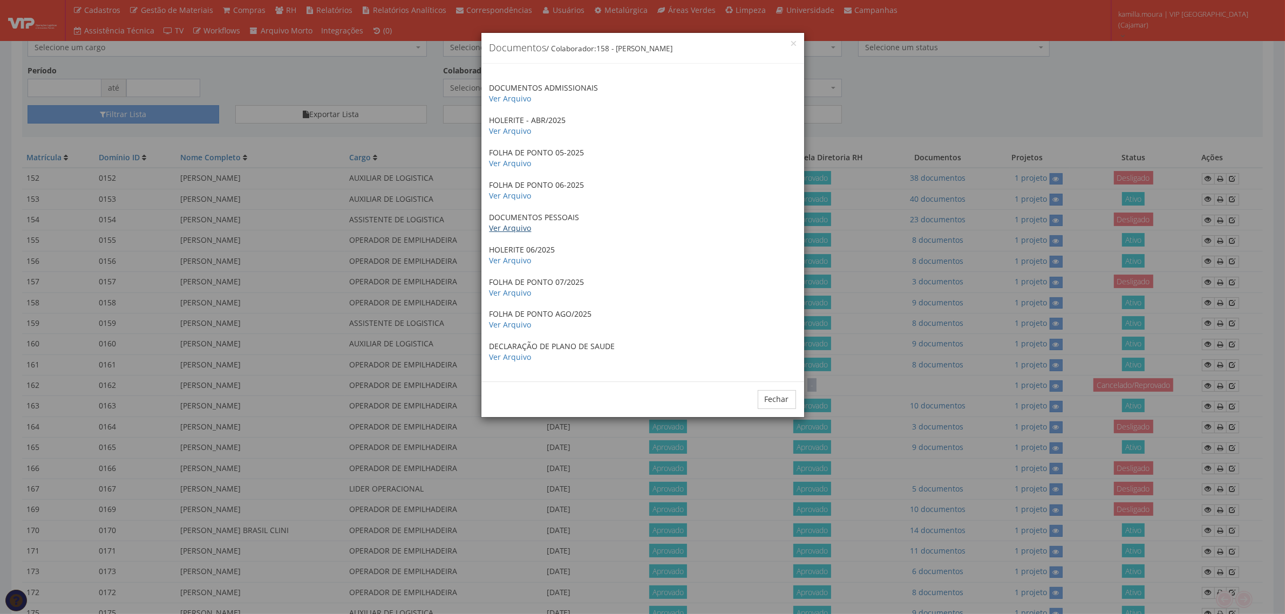
click at [513, 228] on link "Ver Arquivo" at bounding box center [511, 228] width 42 height 10
click at [764, 397] on button "Fechar" at bounding box center [777, 399] width 38 height 18
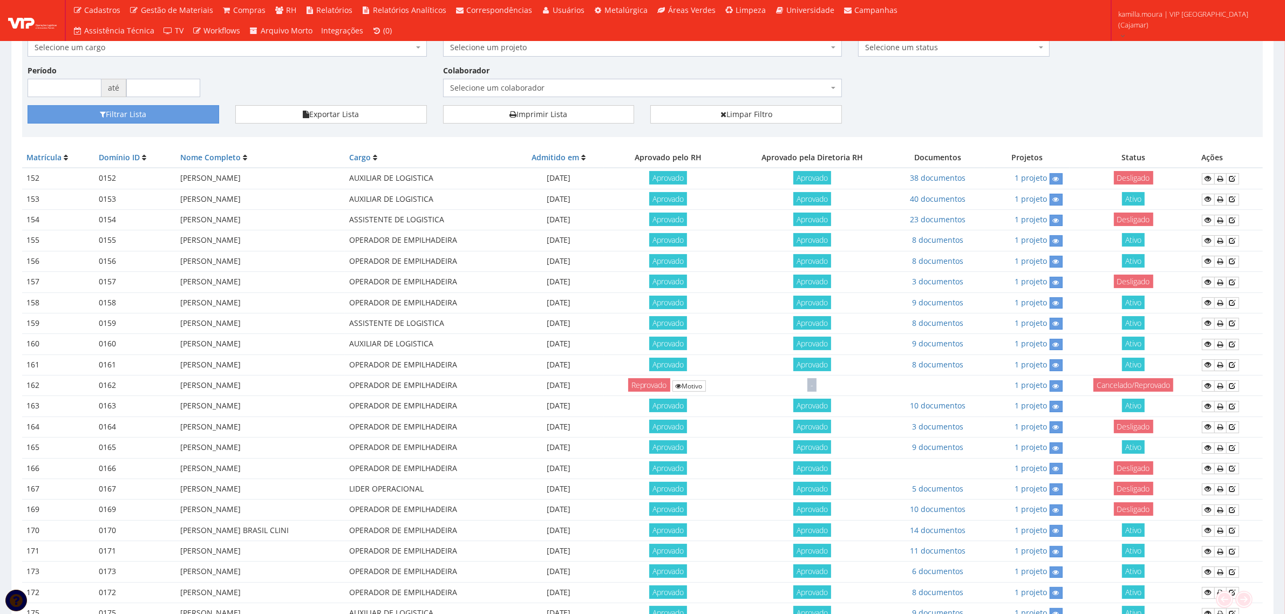
click at [204, 471] on td "[PERSON_NAME]" at bounding box center [261, 468] width 170 height 21
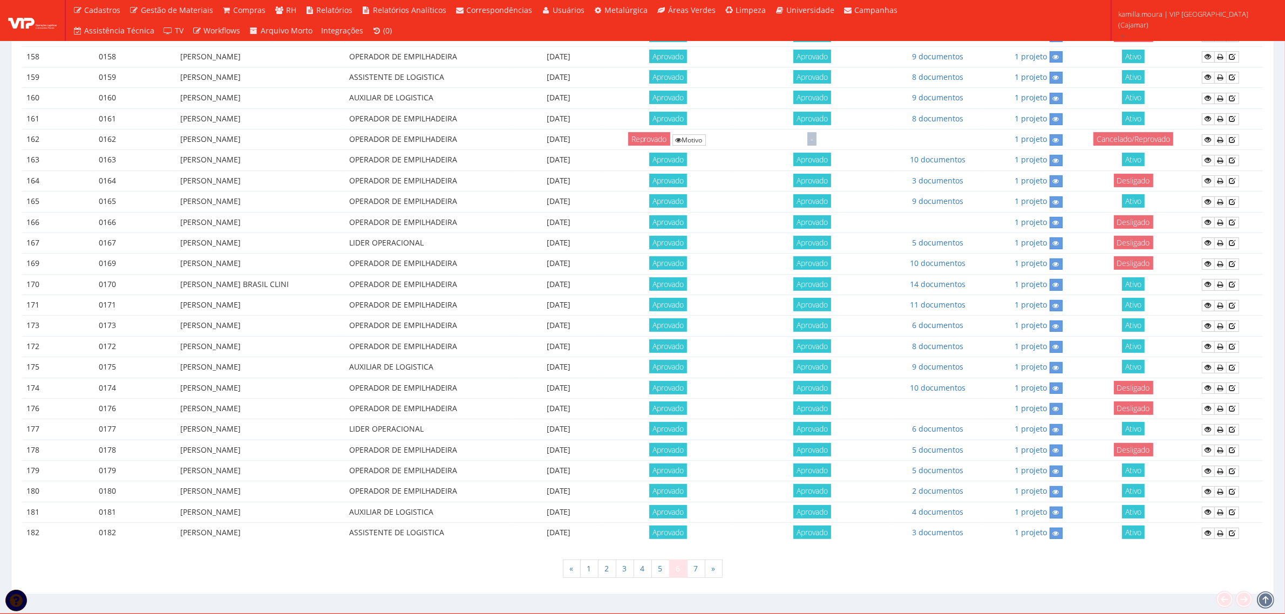
scroll to position [383, 0]
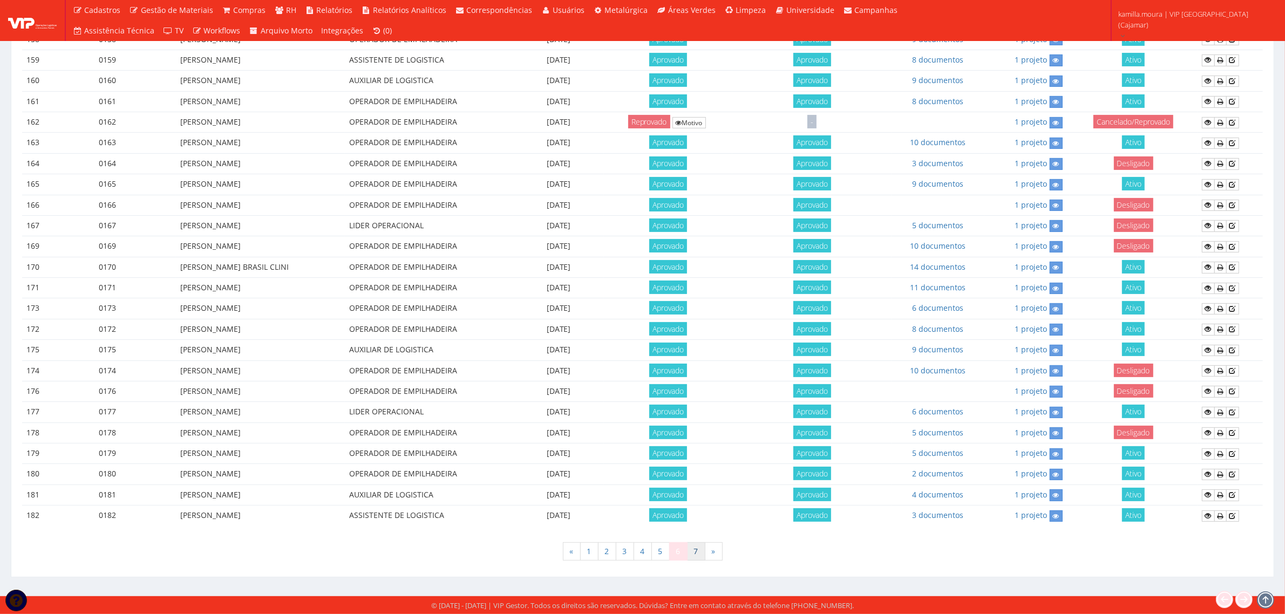
click at [702, 552] on link "7" at bounding box center [696, 552] width 18 height 18
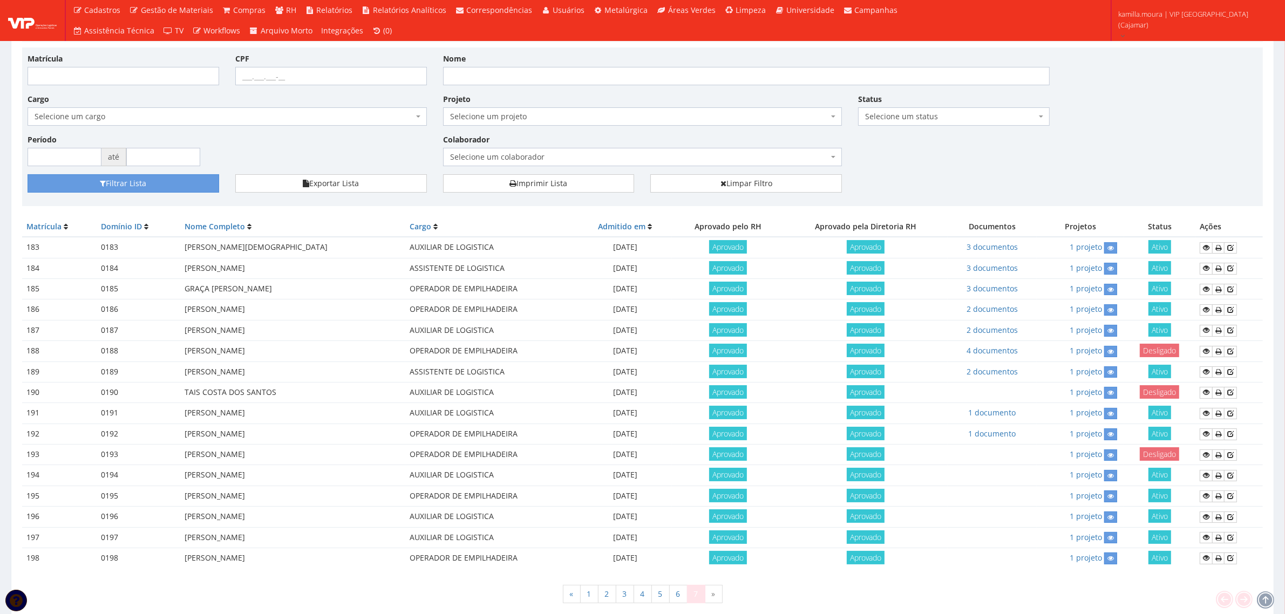
scroll to position [90, 0]
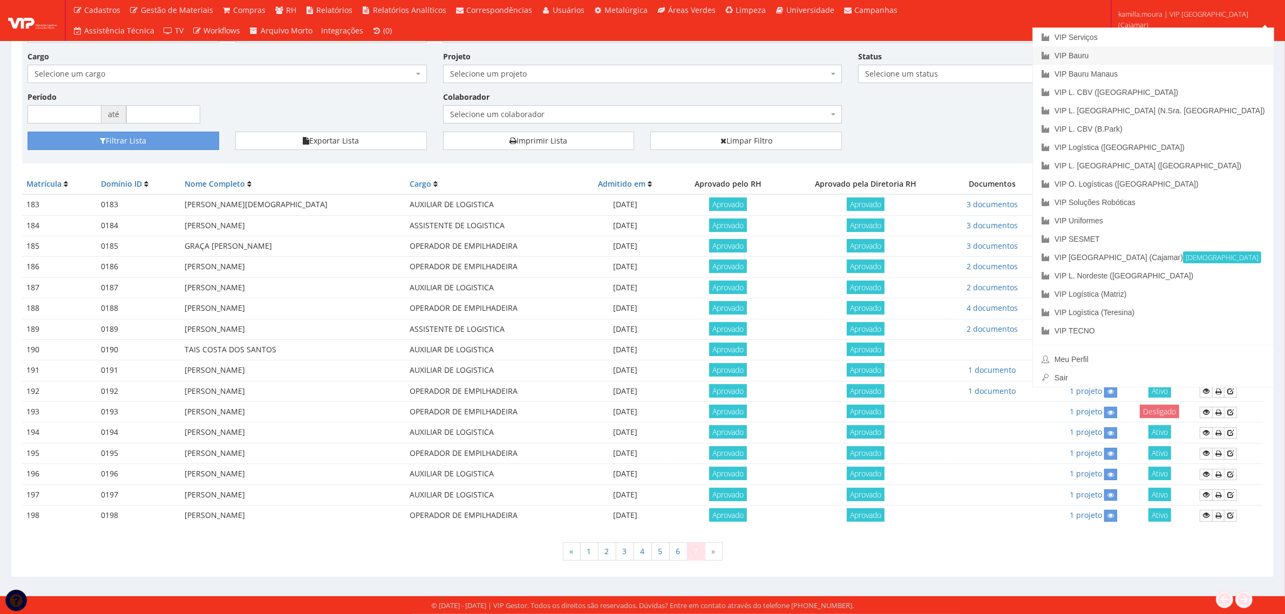
click at [1176, 55] on link "VIP Bauru" at bounding box center [1153, 55] width 241 height 18
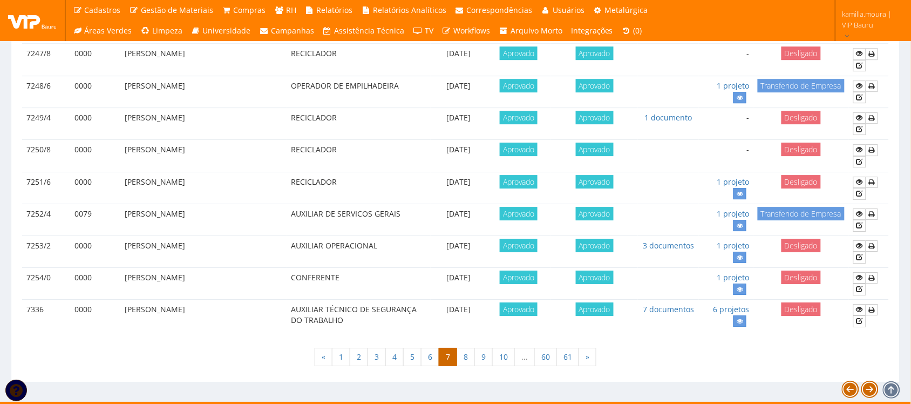
scroll to position [956, 0]
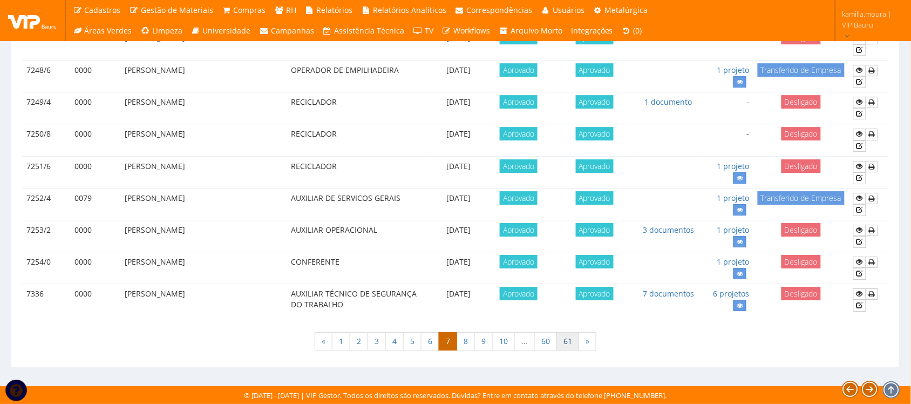
click at [567, 343] on link "61" at bounding box center [568, 341] width 23 height 18
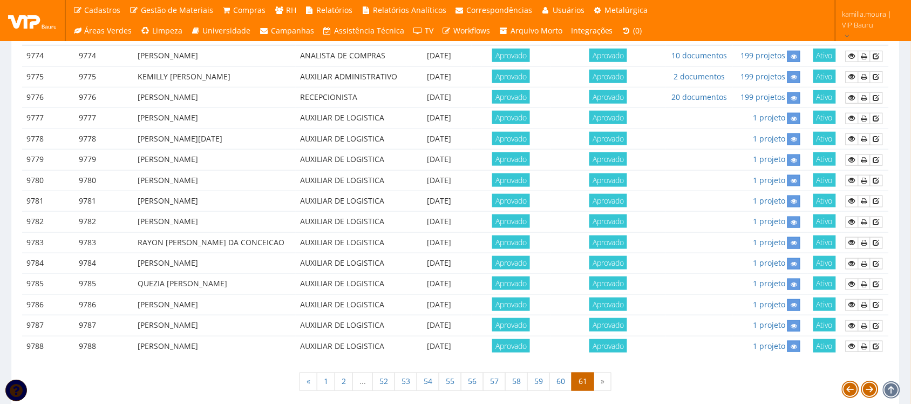
scroll to position [212, 0]
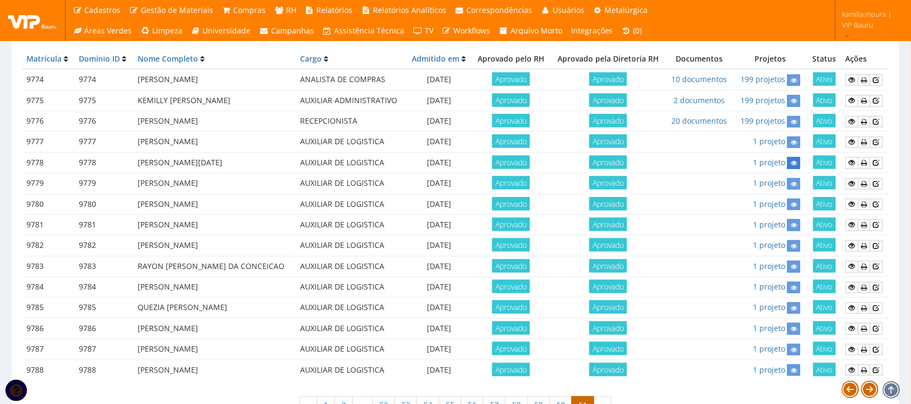
click at [795, 165] on icon at bounding box center [794, 163] width 6 height 8
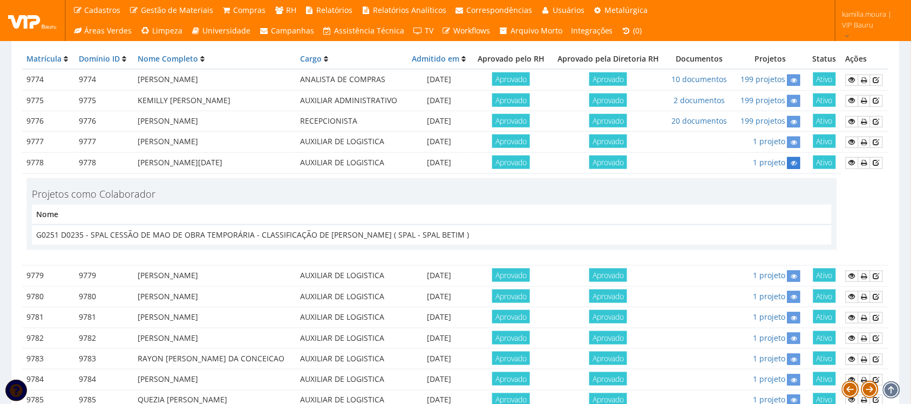
click at [795, 165] on icon at bounding box center [794, 163] width 6 height 8
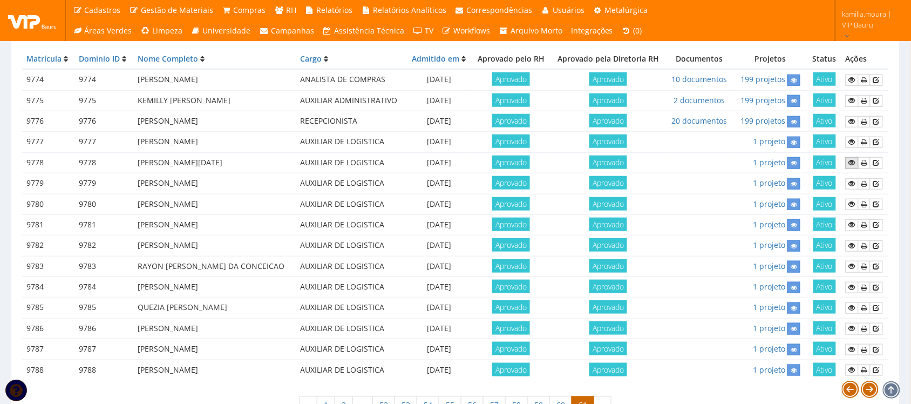
click at [850, 162] on icon at bounding box center [852, 163] width 6 height 8
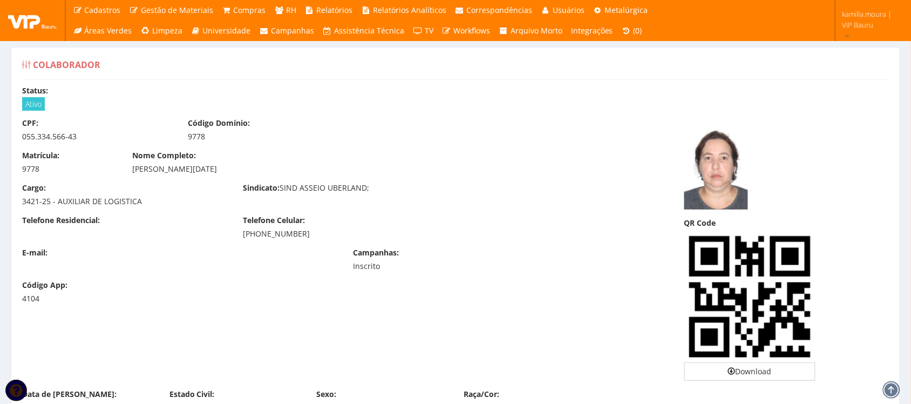
click at [53, 136] on div "055.334.566-43" at bounding box center [97, 136] width 150 height 11
copy div "055.334.566-43"
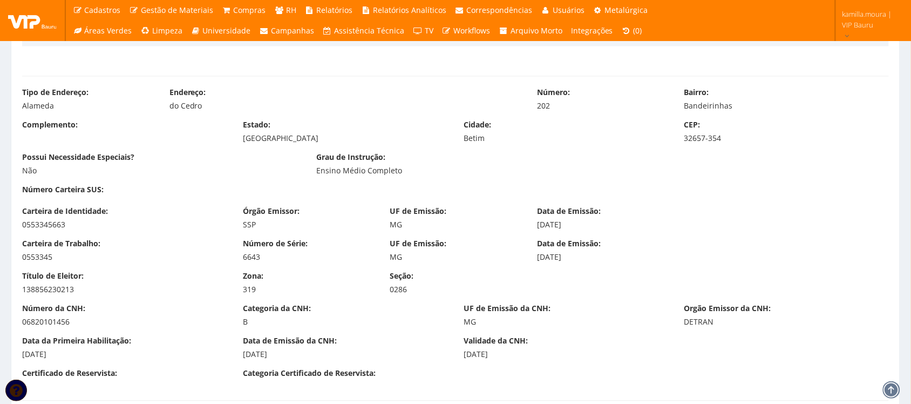
scroll to position [540, 0]
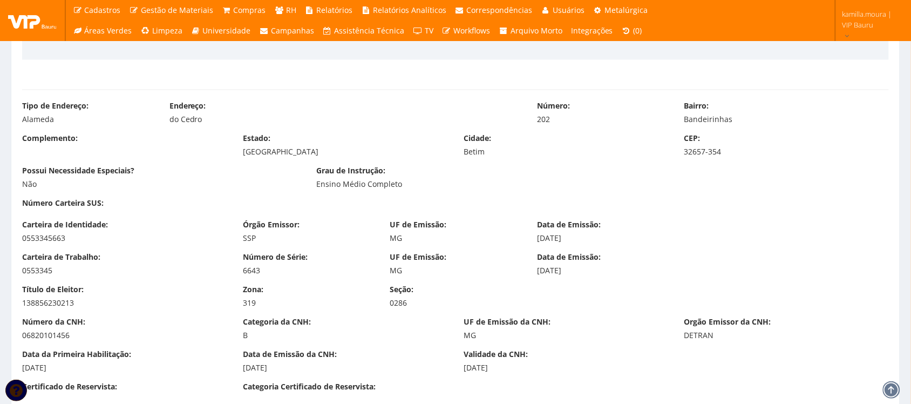
click at [41, 267] on div "0553345" at bounding box center [124, 271] width 205 height 11
copy div "0553345"
click at [249, 274] on div "6643" at bounding box center [308, 271] width 131 height 11
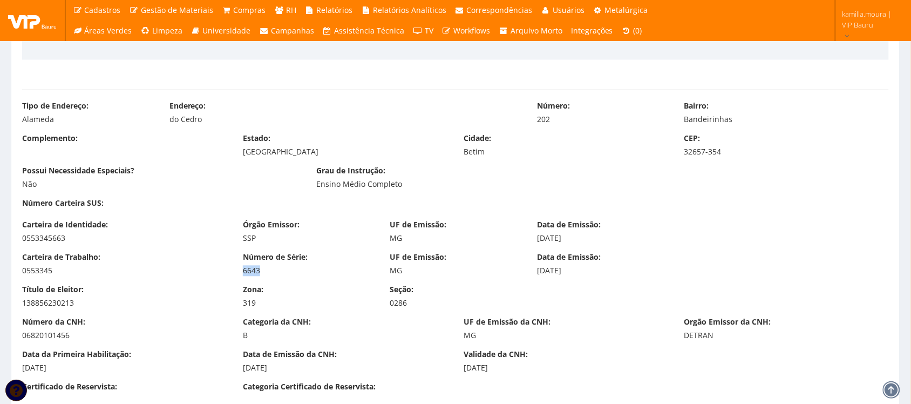
copy div "6643"
click at [49, 238] on div "0553345663" at bounding box center [124, 238] width 205 height 11
copy div "0553345663"
click at [55, 302] on div "138856230213" at bounding box center [124, 303] width 205 height 11
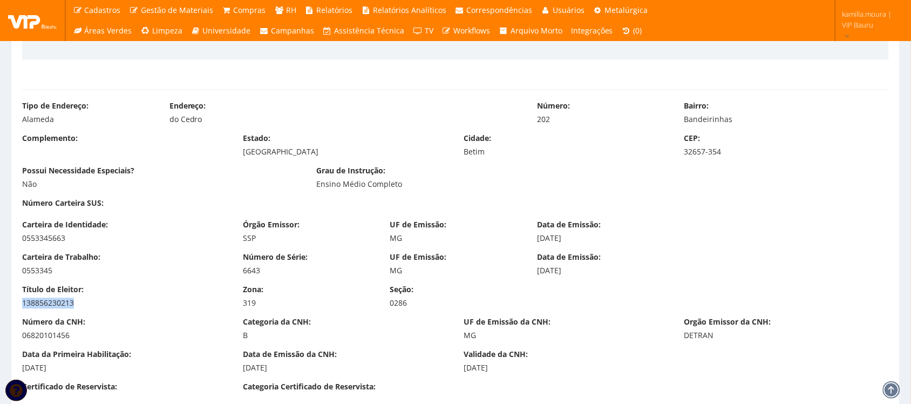
click at [55, 302] on div "138856230213" at bounding box center [124, 303] width 205 height 11
copy div "138856230213"
click at [44, 336] on div "06820101456" at bounding box center [124, 335] width 205 height 11
copy div "06820101456"
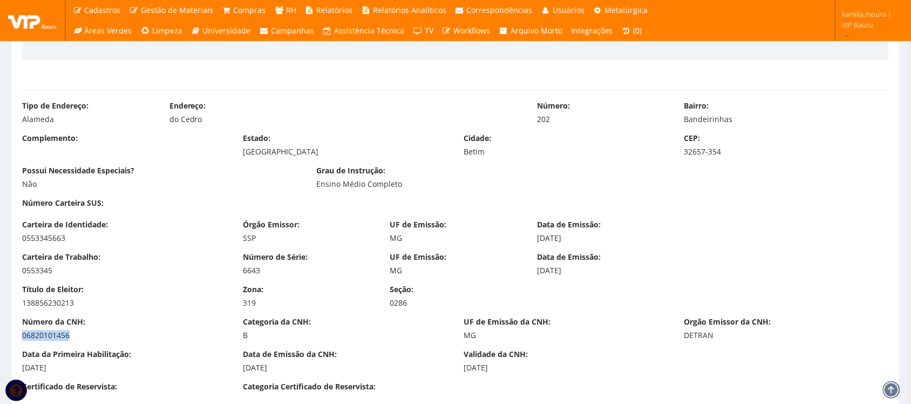
click at [224, 268] on div "0553345" at bounding box center [124, 271] width 205 height 11
click at [50, 336] on div "06820101456" at bounding box center [124, 335] width 205 height 11
copy div "06820101456"
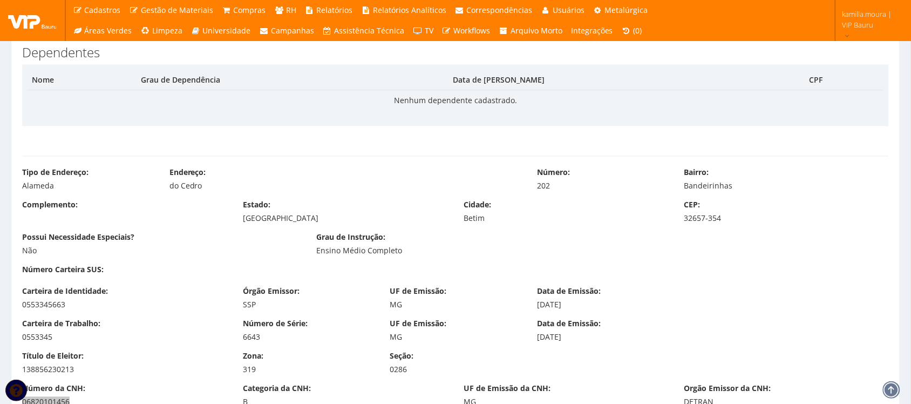
scroll to position [472, 0]
click at [706, 221] on div "32657-354" at bounding box center [787, 219] width 205 height 11
click at [706, 220] on div "32657-354" at bounding box center [787, 219] width 205 height 11
copy div "32657-354"
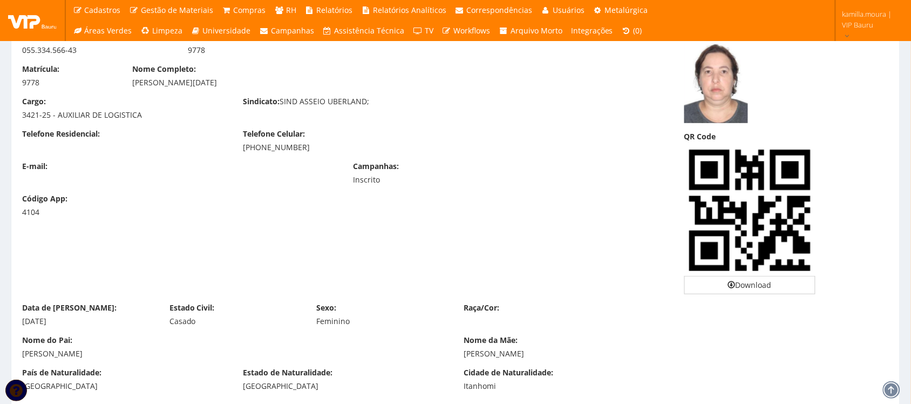
scroll to position [0, 0]
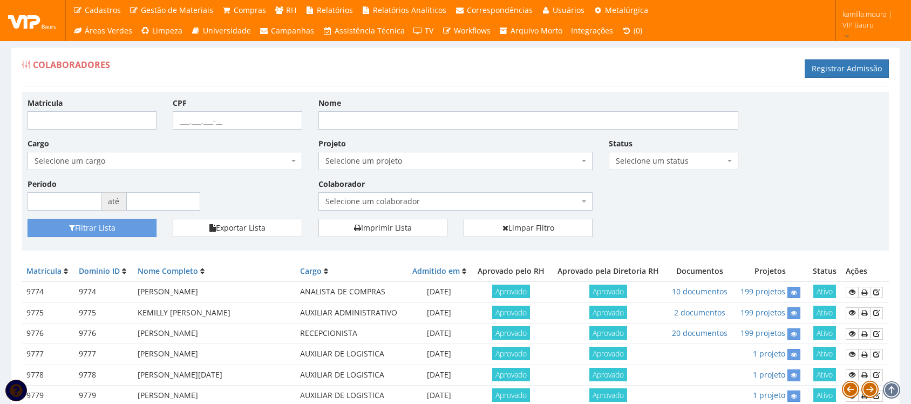
scroll to position [212, 0]
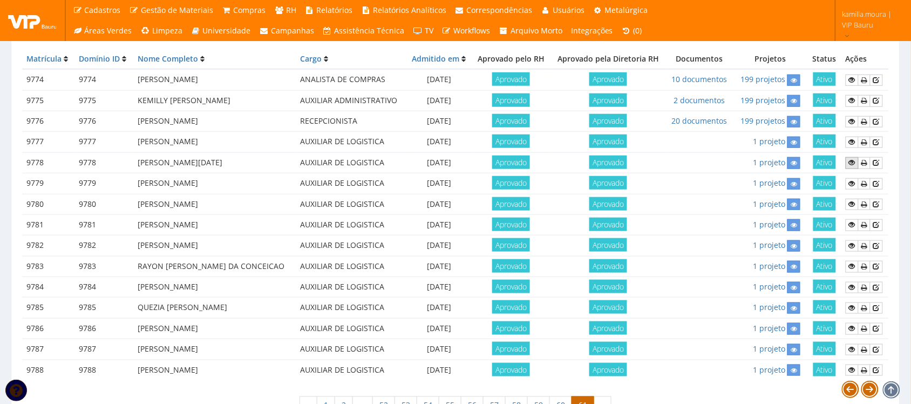
click at [850, 164] on icon at bounding box center [852, 163] width 6 height 8
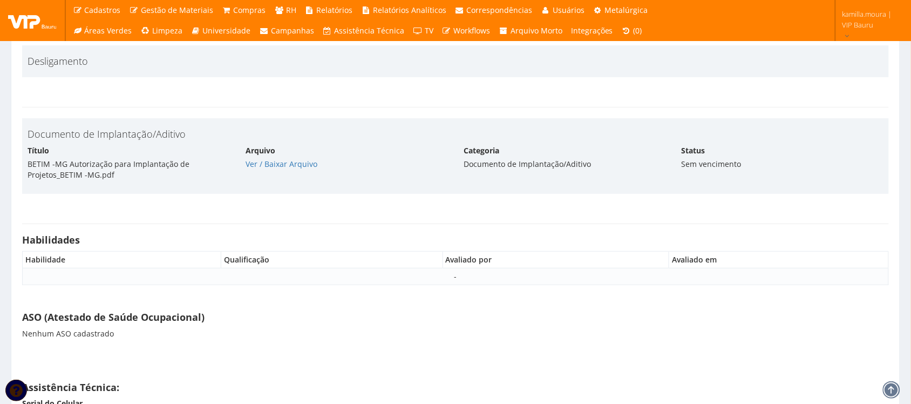
scroll to position [3779, 0]
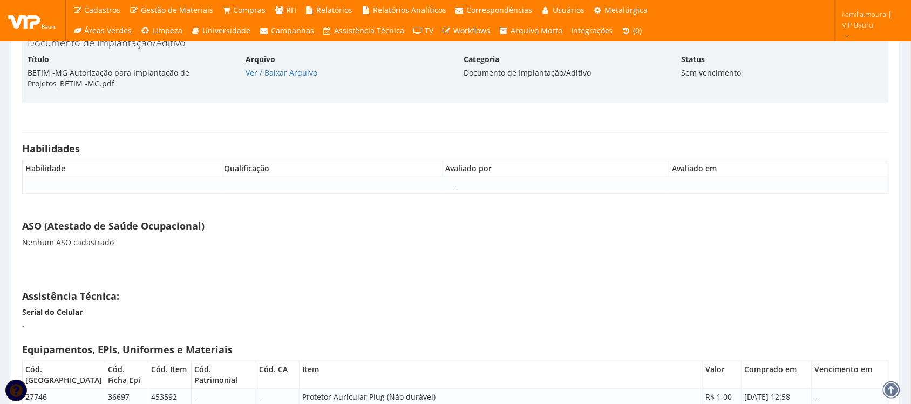
click at [157, 230] on strong "ASO (Atestado de Saúde Ocupacional)" at bounding box center [113, 225] width 182 height 13
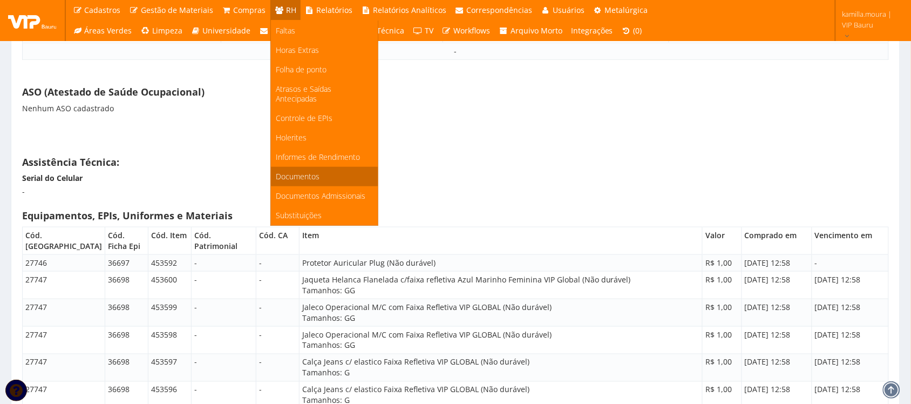
scroll to position [3914, 0]
click at [306, 171] on span "Documentos" at bounding box center [298, 176] width 44 height 10
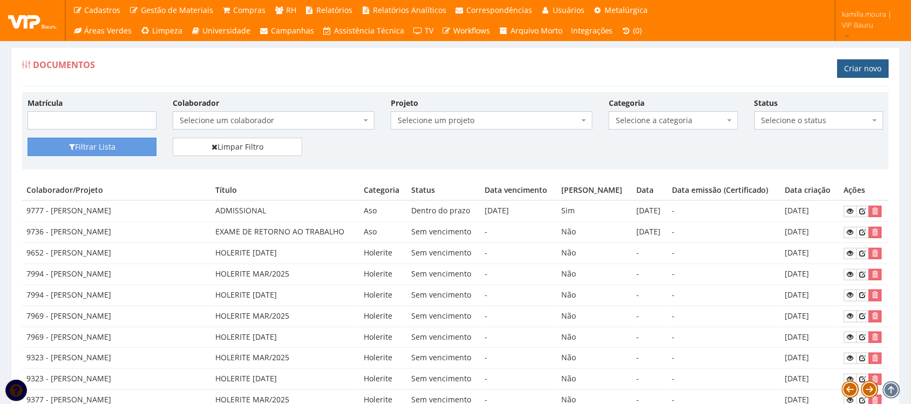
click at [879, 67] on link "Criar novo" at bounding box center [863, 68] width 51 height 18
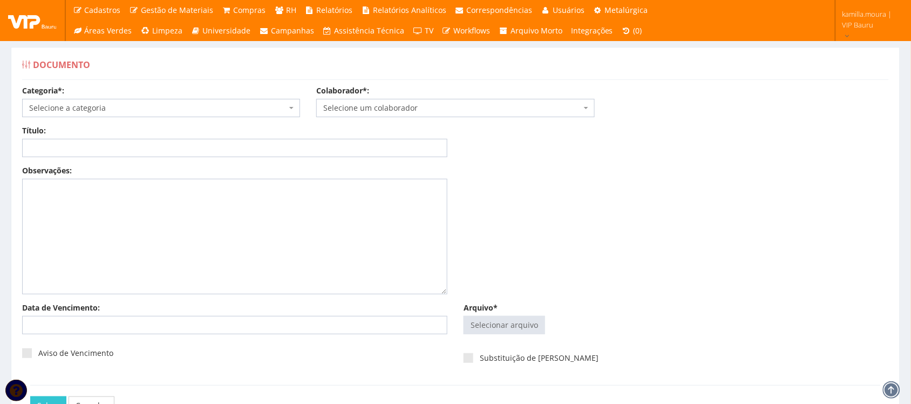
click at [213, 103] on span "Selecione a categoria" at bounding box center [158, 108] width 258 height 11
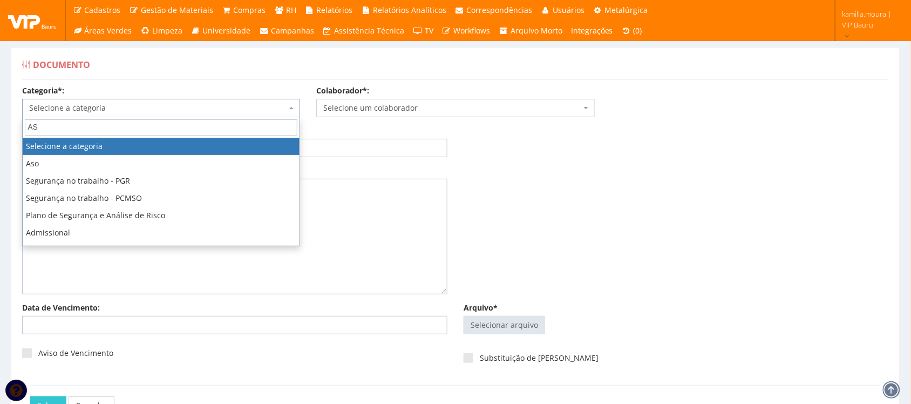
type input "ASO"
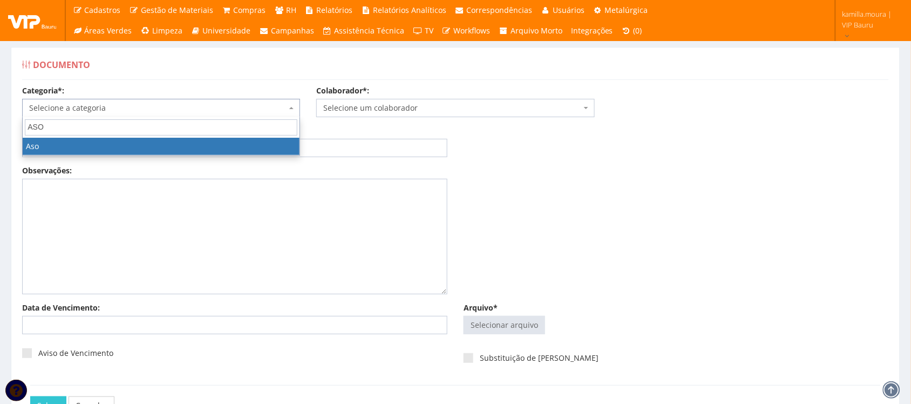
select select "aso"
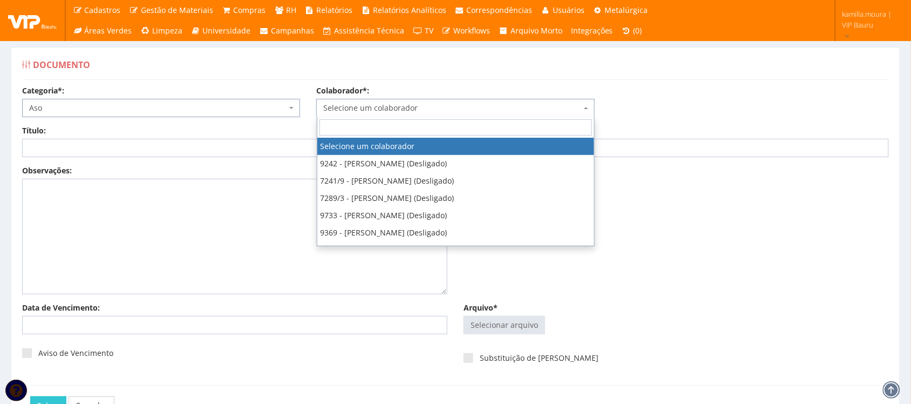
click at [371, 106] on span "Selecione um colaborador" at bounding box center [452, 108] width 258 height 11
type input "MARIA L"
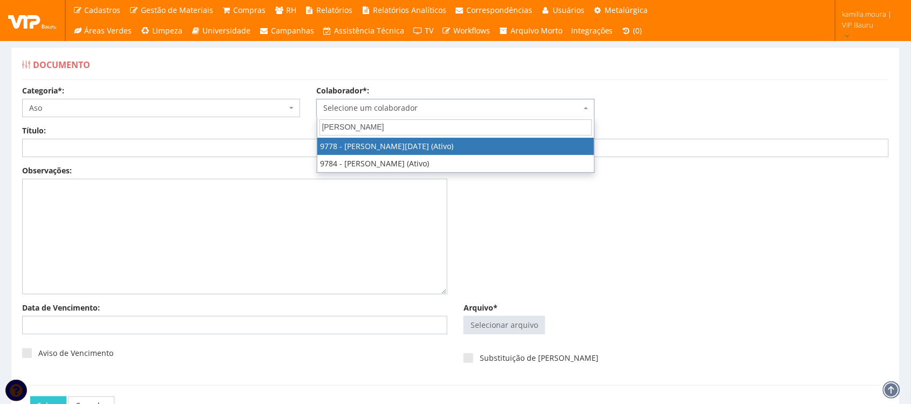
select select "4104"
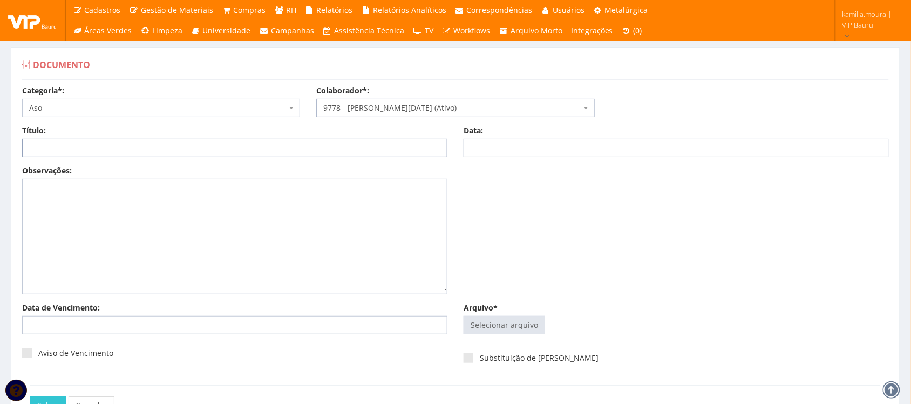
click at [188, 146] on input "Título:" at bounding box center [234, 148] width 425 height 18
type input "ADMISSIONAL"
click at [486, 149] on input "Data:" at bounding box center [676, 148] width 425 height 18
type input "01/10/2025"
click at [153, 324] on input "Data de Vencimento:" at bounding box center [234, 325] width 425 height 18
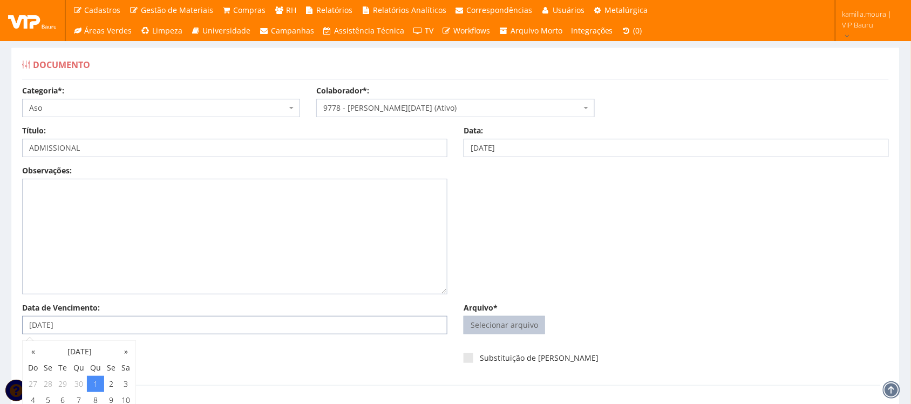
type input "01/10/2026"
click at [516, 327] on input "Arquivo*" at bounding box center [504, 324] width 80 height 17
type input "C:\fakepath\VIP BAURU - MARIA ARANHA SAMPAIO.pdf"
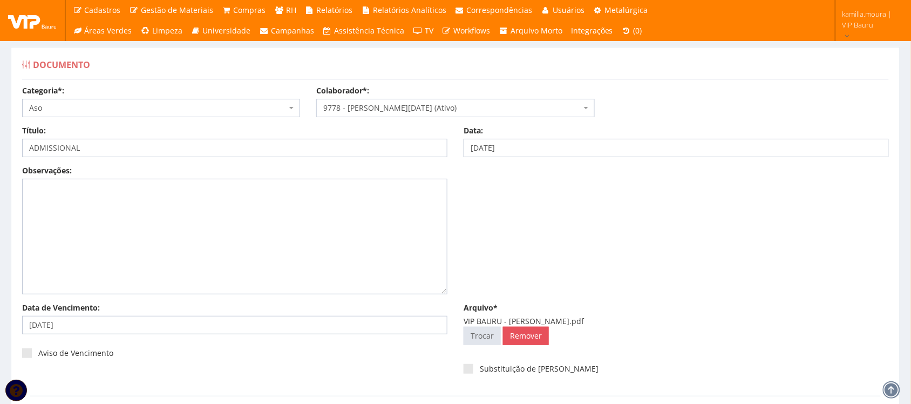
scroll to position [87, 0]
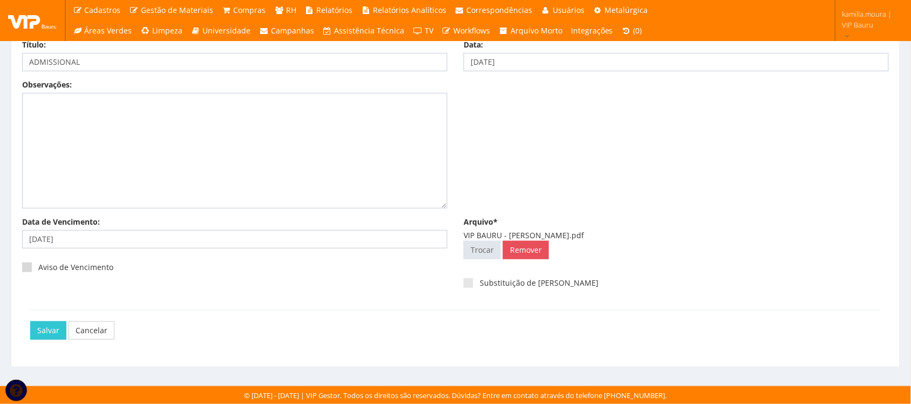
click at [27, 263] on span at bounding box center [27, 267] width 10 height 10
click at [38, 264] on input "Aviso de Vencimento" at bounding box center [41, 267] width 7 height 7
checkbox input "true"
click at [55, 333] on input "Salvar" at bounding box center [48, 330] width 36 height 18
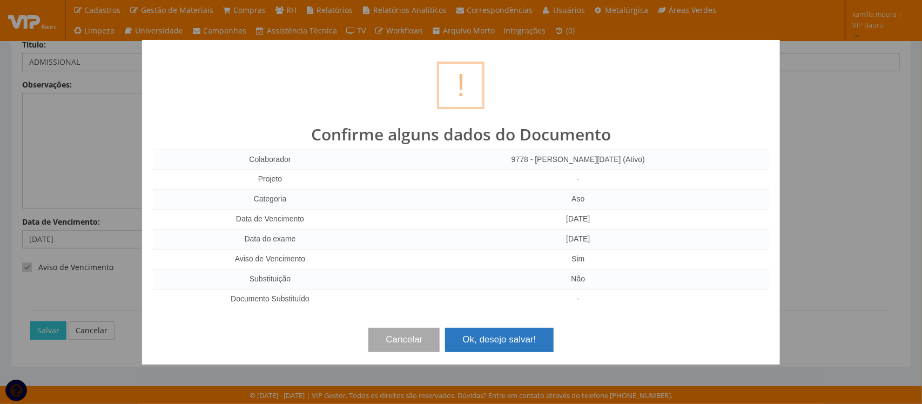
click at [528, 335] on button "Ok, desejo salvar!" at bounding box center [499, 340] width 108 height 24
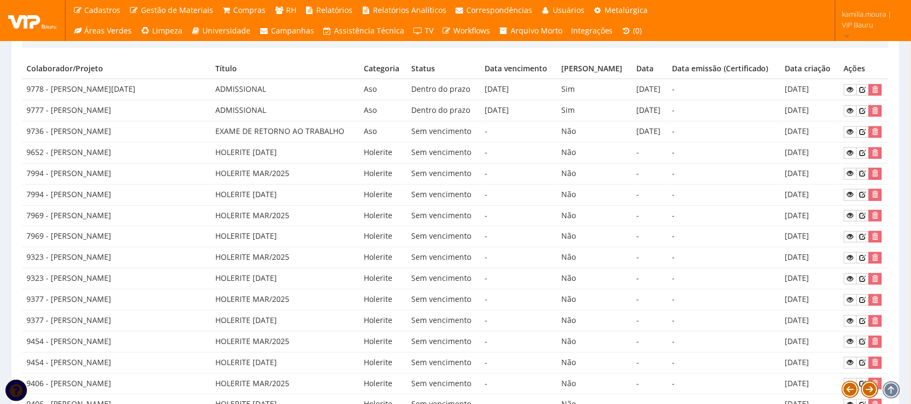
scroll to position [67, 0]
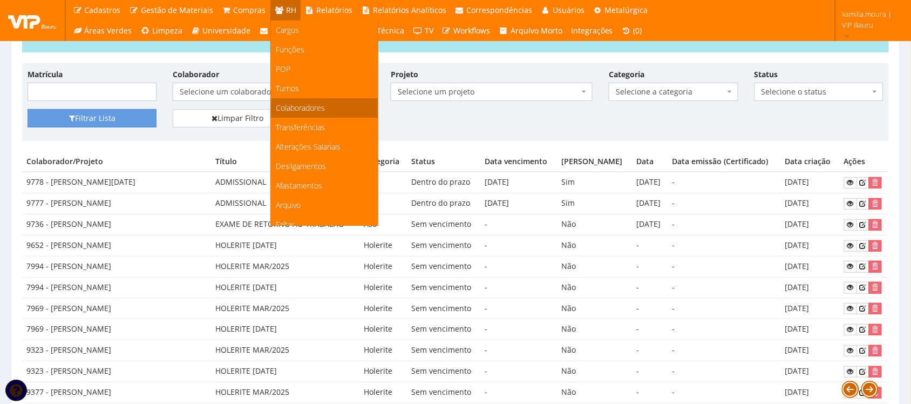
click at [301, 108] on span "Colaboradores" at bounding box center [300, 108] width 49 height 10
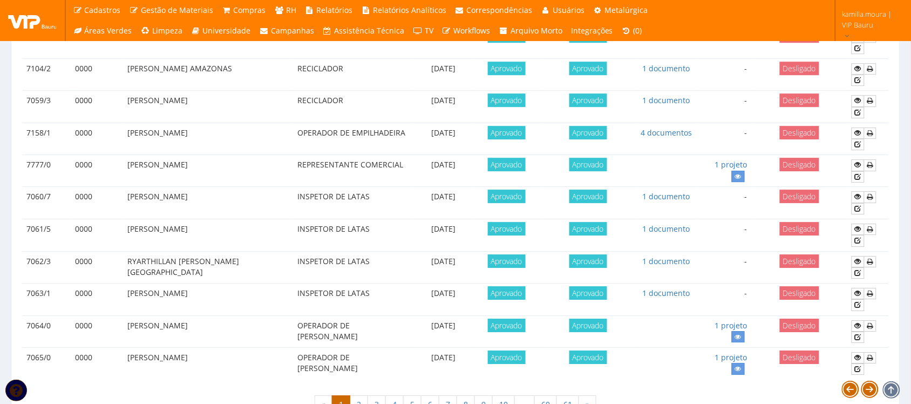
scroll to position [956, 0]
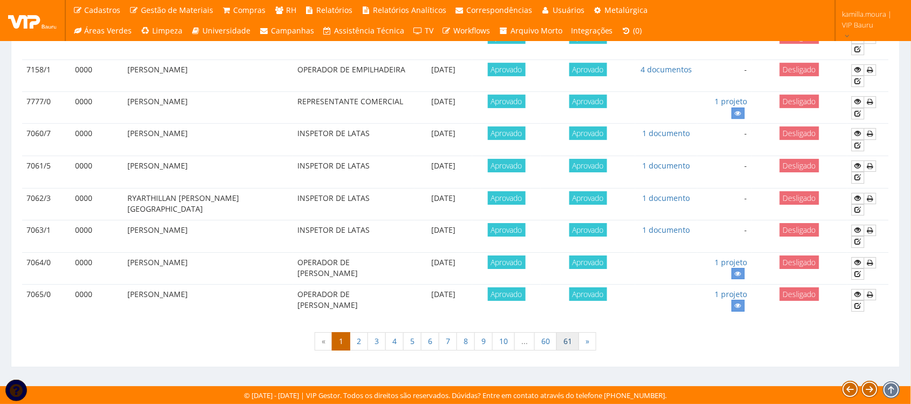
click at [565, 342] on link "61" at bounding box center [568, 341] width 23 height 18
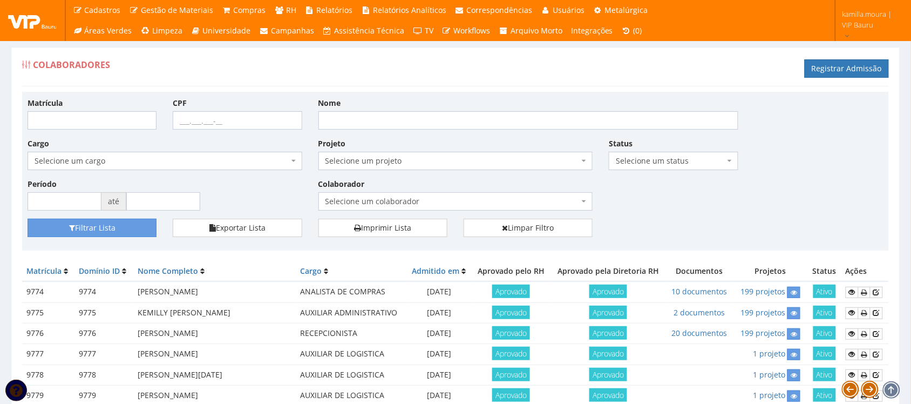
scroll to position [280, 0]
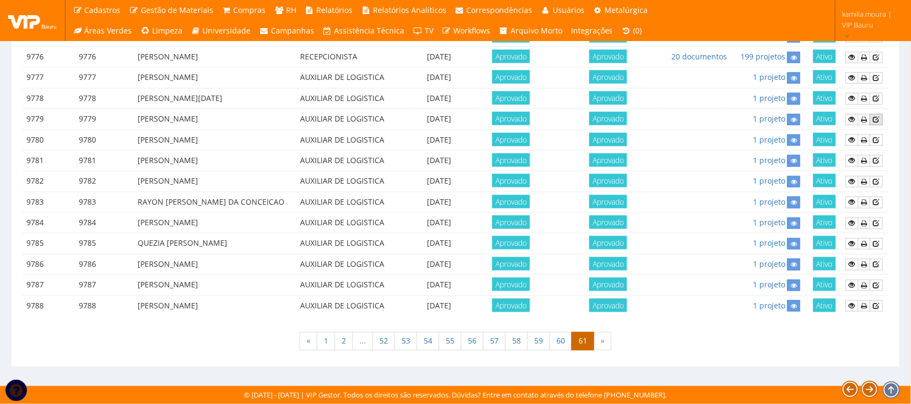
click at [875, 116] on icon at bounding box center [877, 120] width 6 height 8
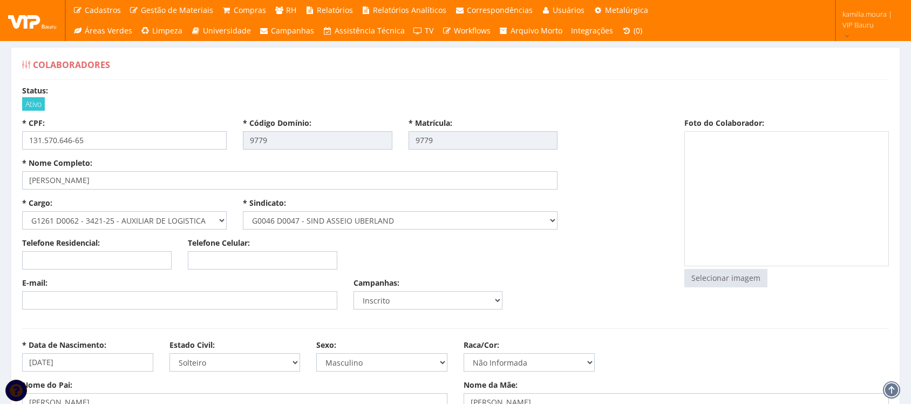
select select
type input "2.200,00"
type input "0,00"
click at [717, 281] on input "file" at bounding box center [726, 277] width 82 height 17
type input "C:\fakepath\WESLEY BONUTTI.jpg"
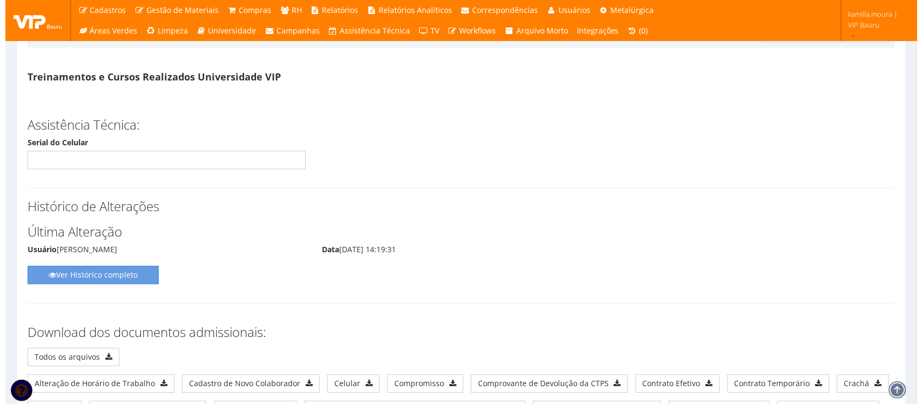
scroll to position [5792, 0]
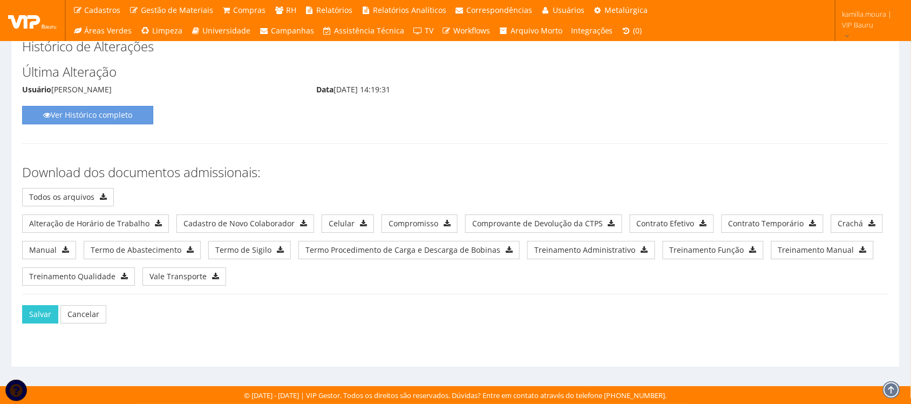
click at [22, 314] on div "Salvar Cancelar" at bounding box center [455, 322] width 883 height 57
click at [36, 311] on button "Salvar" at bounding box center [40, 314] width 36 height 18
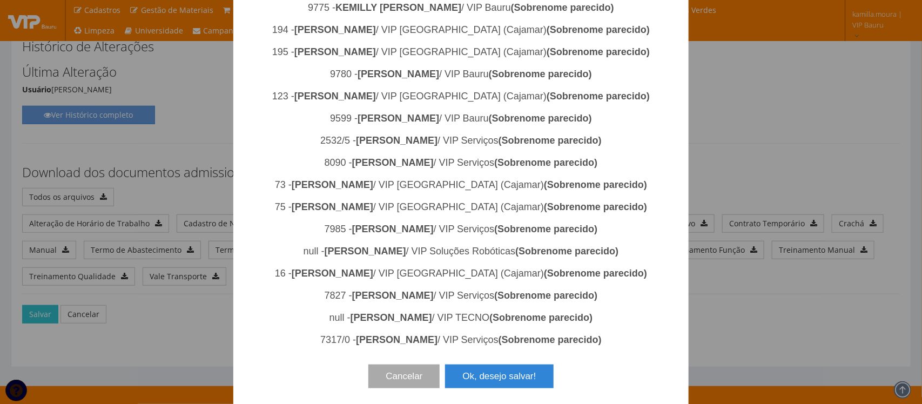
scroll to position [411, 0]
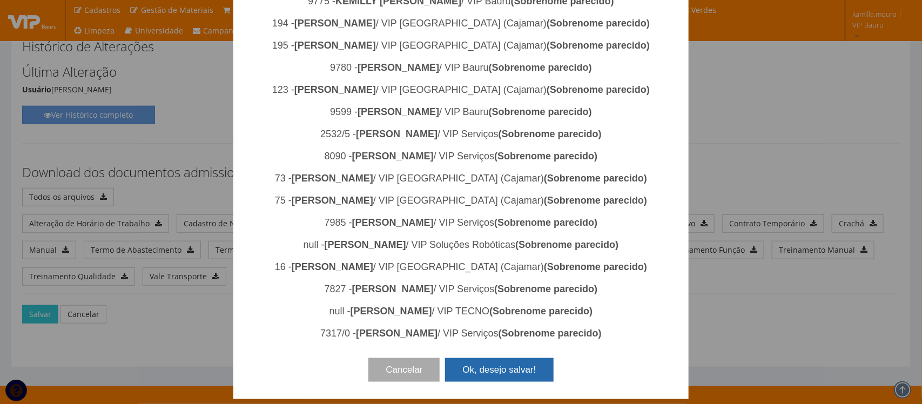
click at [467, 373] on button "Ok, desejo salvar!" at bounding box center [499, 370] width 108 height 24
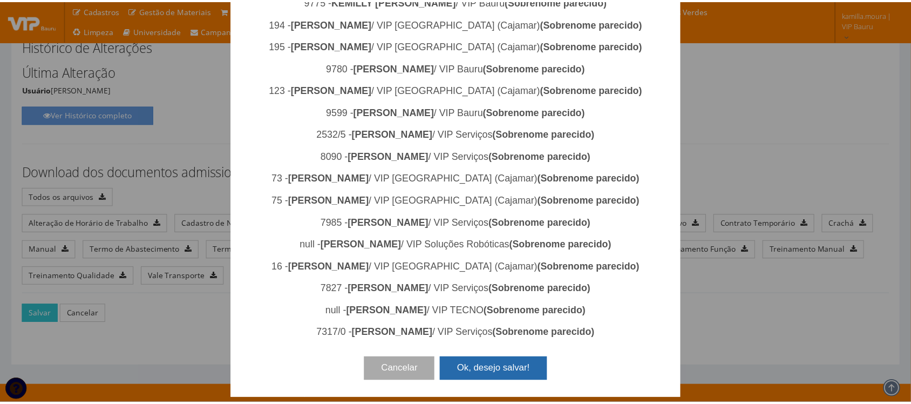
scroll to position [0, 0]
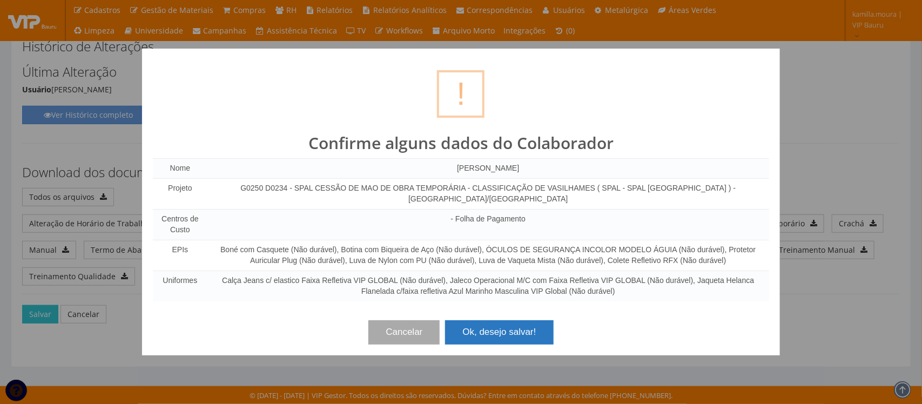
click at [502, 324] on button "Ok, desejo salvar!" at bounding box center [499, 332] width 108 height 24
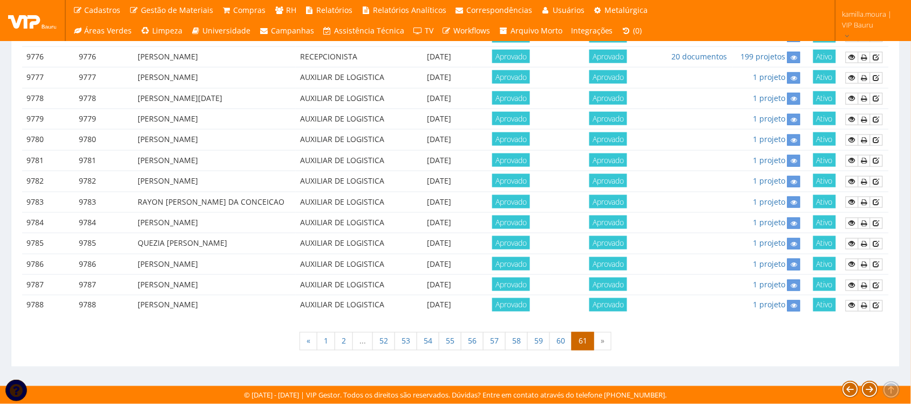
scroll to position [252, 0]
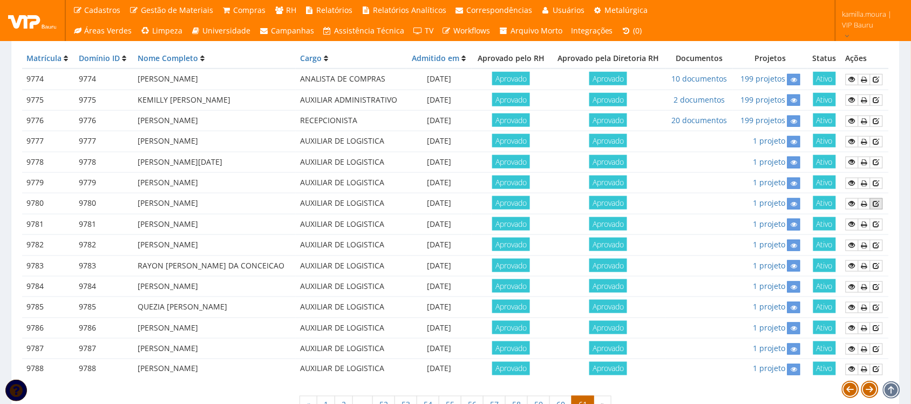
click at [883, 202] on link at bounding box center [876, 203] width 13 height 11
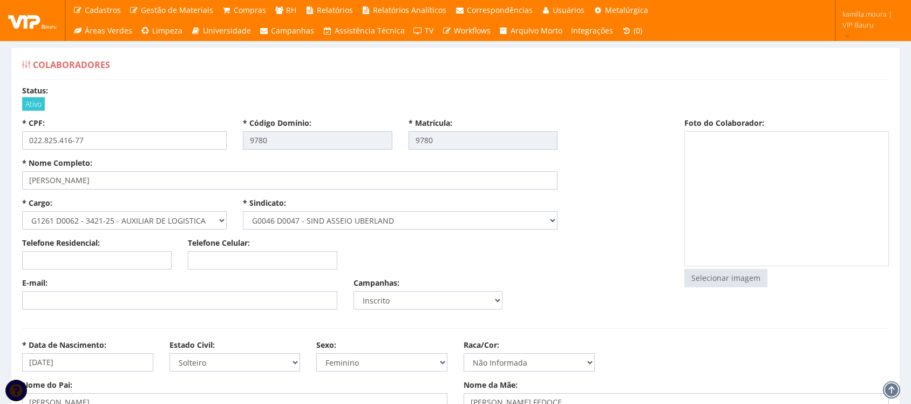
select select
type input "2.200,00"
type input "0,00"
click at [705, 271] on input "file" at bounding box center [726, 277] width 82 height 17
type input "C:\fakepath\GISELLE.jpg"
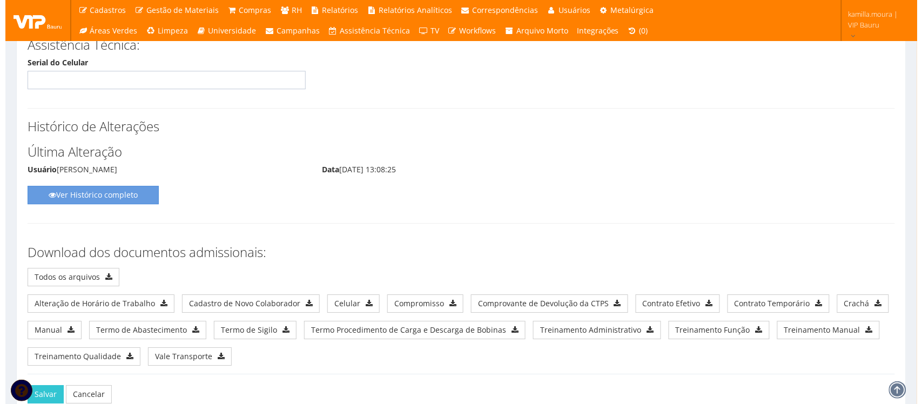
scroll to position [5792, 0]
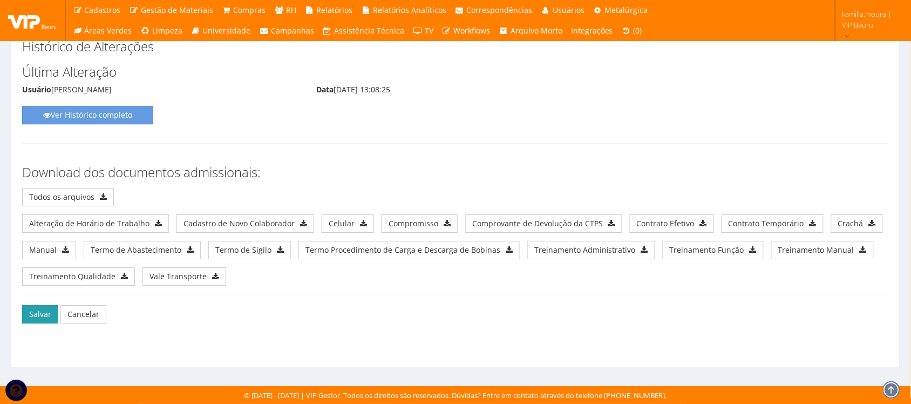
click at [45, 317] on button "Salvar" at bounding box center [40, 314] width 36 height 18
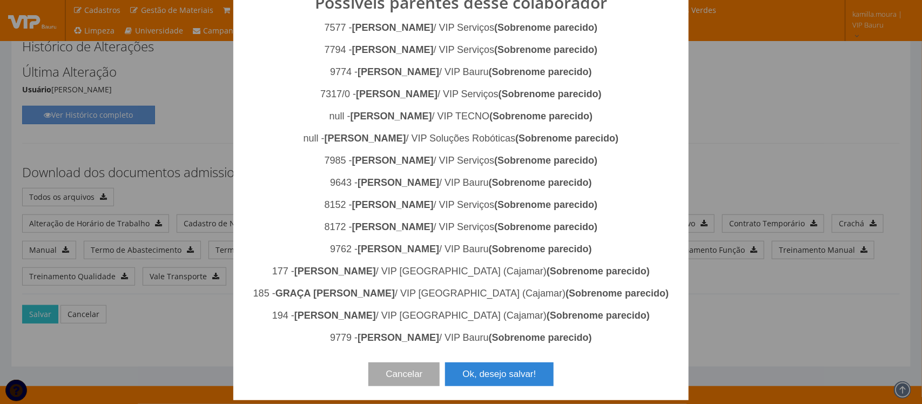
scroll to position [98, 0]
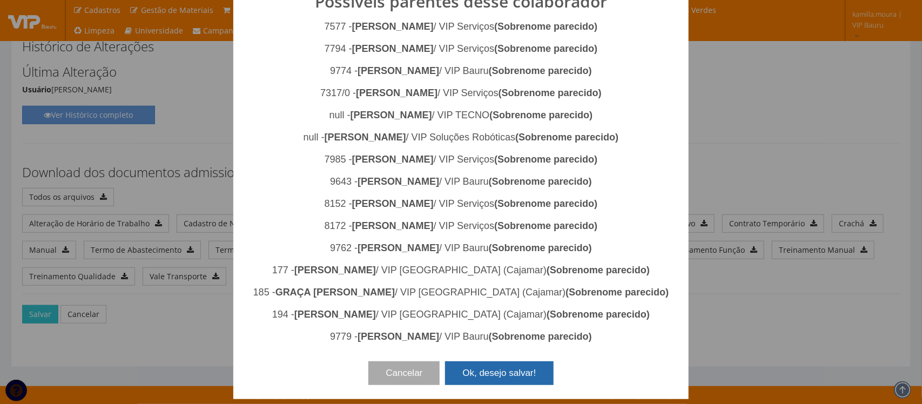
click at [500, 371] on button "Ok, desejo salvar!" at bounding box center [499, 373] width 108 height 24
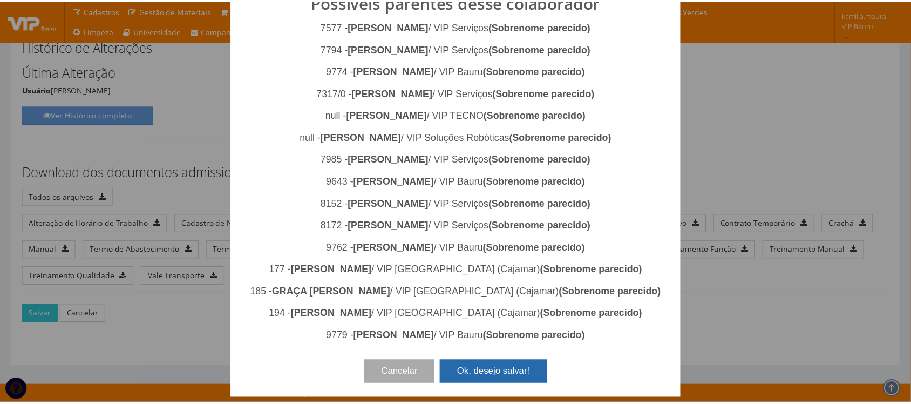
scroll to position [0, 0]
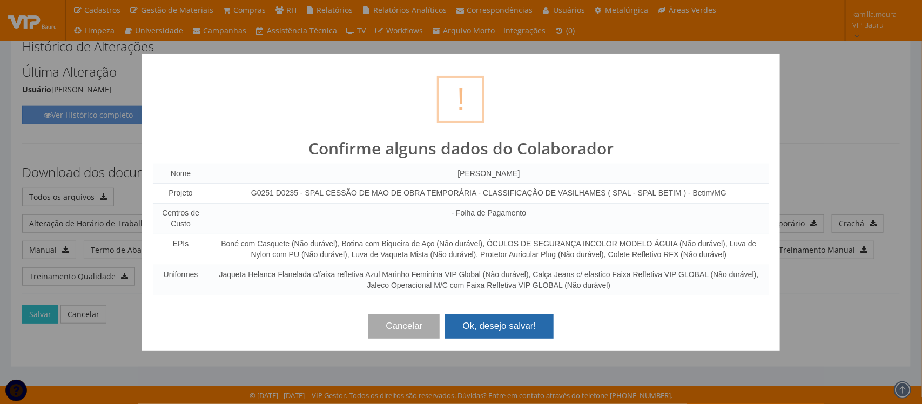
click at [503, 324] on button "Ok, desejo salvar!" at bounding box center [499, 326] width 108 height 24
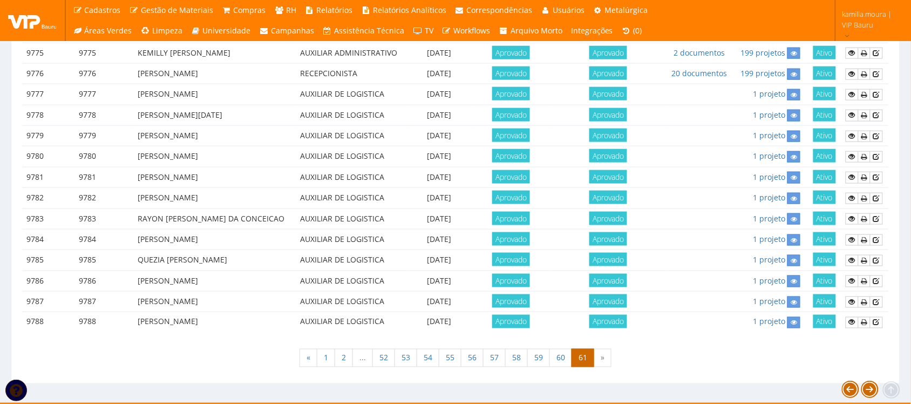
scroll to position [319, 0]
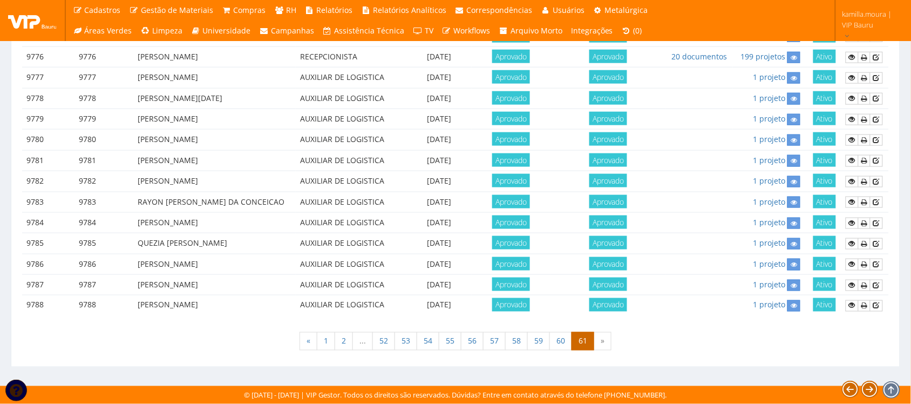
drag, startPoint x: 138, startPoint y: 305, endPoint x: 296, endPoint y: 303, distance: 157.7
click at [296, 303] on td "[PERSON_NAME]" at bounding box center [214, 305] width 163 height 21
drag, startPoint x: 316, startPoint y: 281, endPoint x: 407, endPoint y: 276, distance: 90.9
click at [407, 276] on td "AUXILIAR DE LOGISTICA" at bounding box center [351, 285] width 111 height 21
drag, startPoint x: 458, startPoint y: 271, endPoint x: 480, endPoint y: 269, distance: 22.8
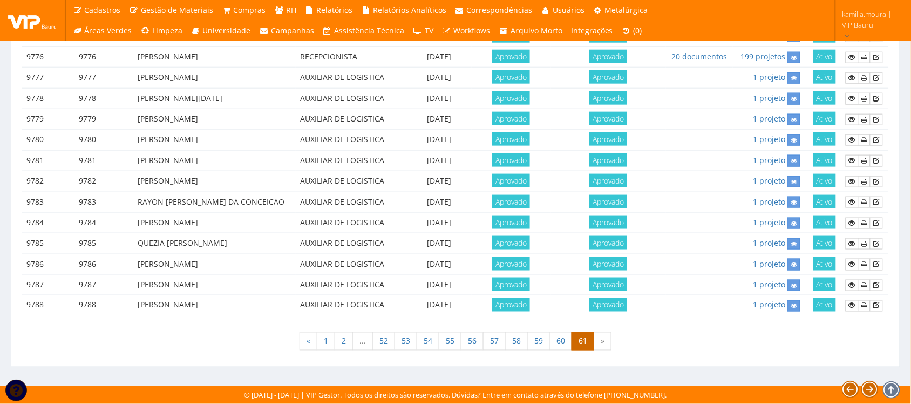
click at [468, 270] on td "06/10/2025" at bounding box center [439, 264] width 65 height 21
click at [472, 269] on td "[DATE]" at bounding box center [439, 264] width 65 height 21
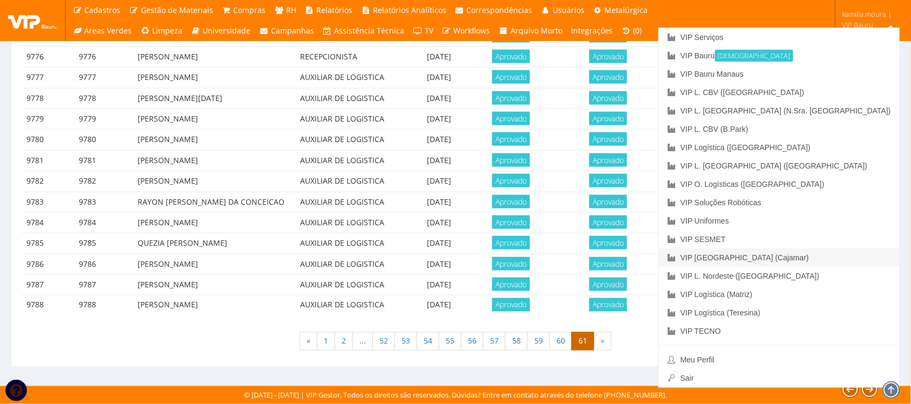
click at [830, 259] on link "VIP [GEOGRAPHIC_DATA] (Cajamar)" at bounding box center [779, 257] width 241 height 18
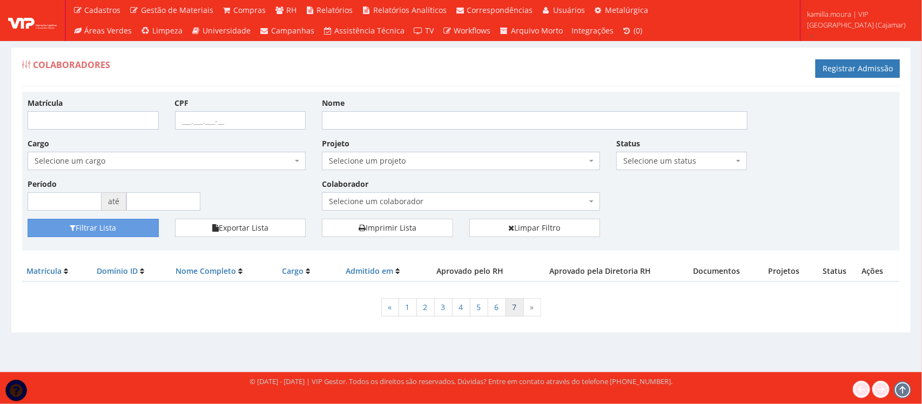
click at [515, 310] on link "7" at bounding box center [514, 307] width 18 height 18
